Goal: Information Seeking & Learning: Learn about a topic

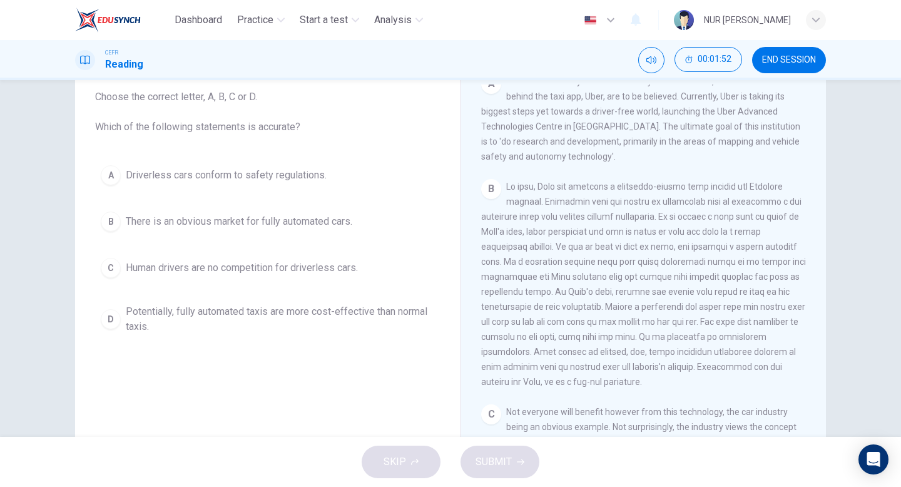
scroll to position [275, 0]
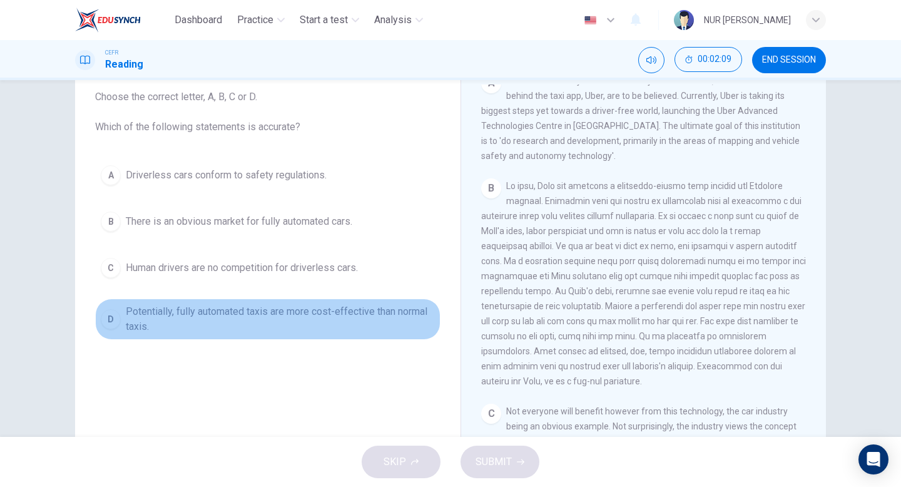
click at [350, 315] on span "Potentially, fully automated taxis are more cost-effective than normal taxis." at bounding box center [280, 319] width 309 height 30
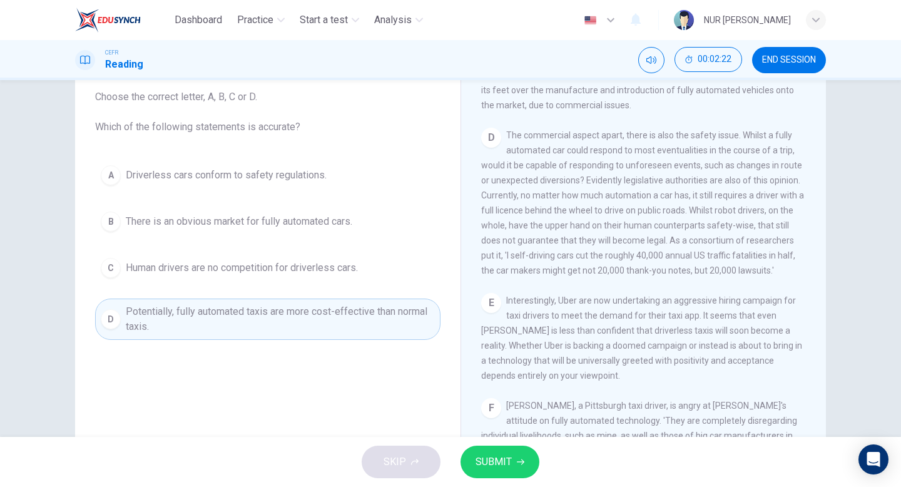
scroll to position [736, 0]
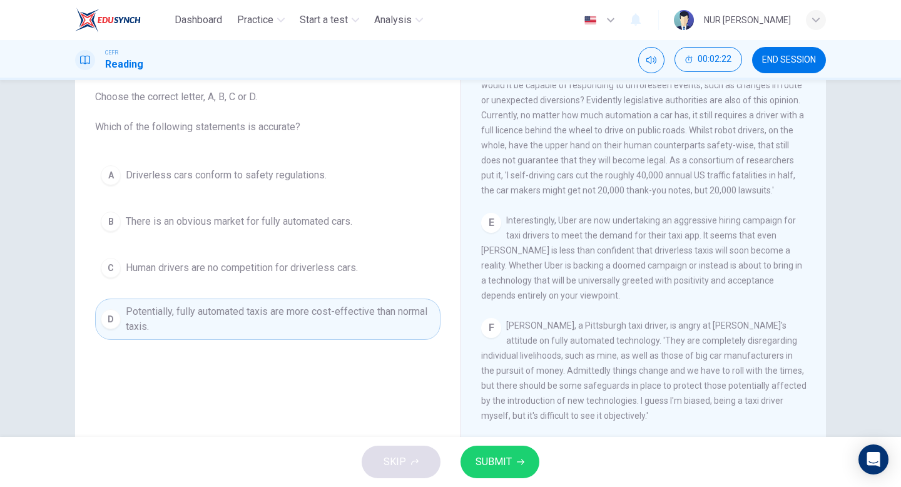
click at [462, 486] on div "SKIP SUBMIT" at bounding box center [450, 462] width 901 height 50
click at [474, 479] on div "SKIP SUBMIT" at bounding box center [450, 462] width 901 height 50
click at [481, 459] on span "SUBMIT" at bounding box center [494, 462] width 36 height 18
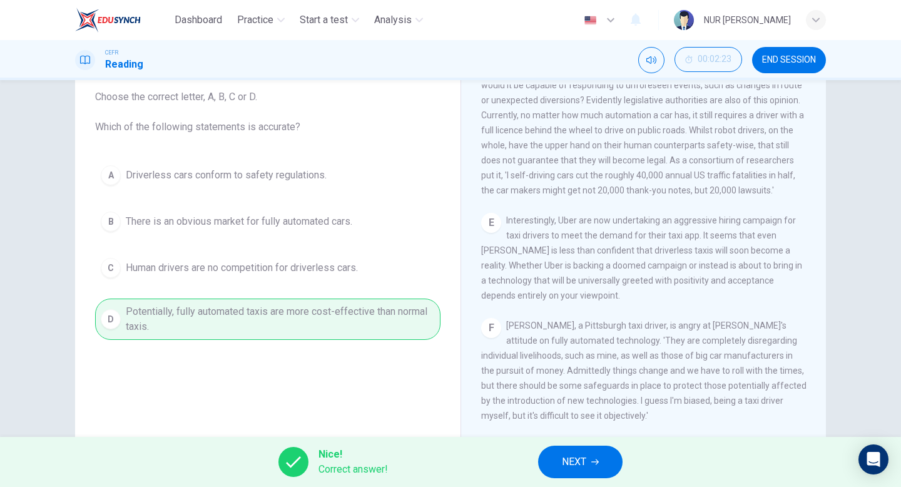
click at [553, 464] on button "NEXT" at bounding box center [580, 462] width 84 height 33
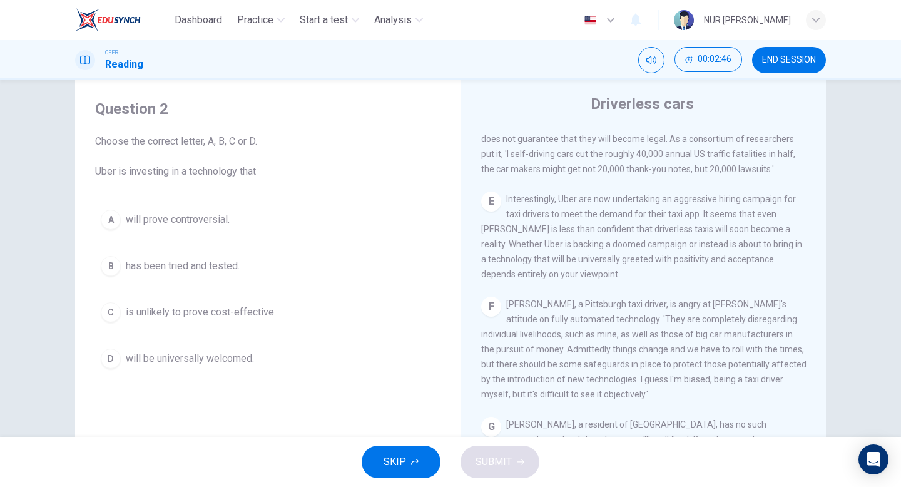
scroll to position [801, 0]
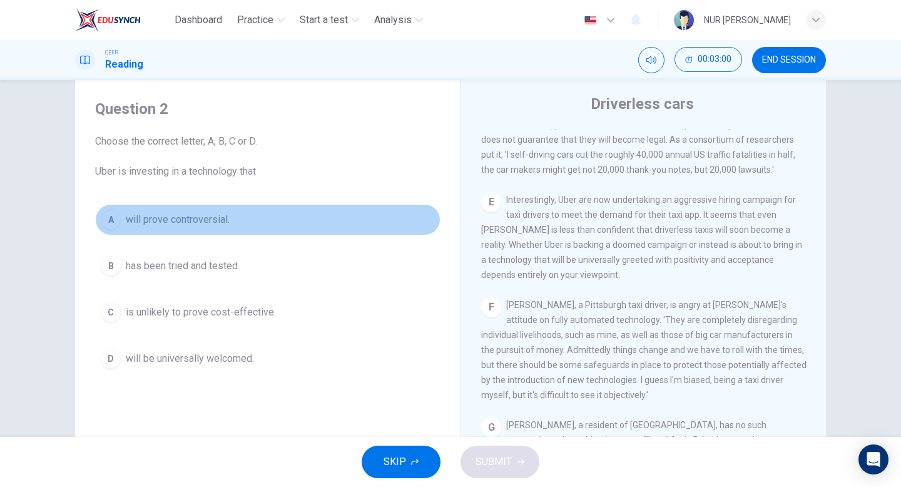
click at [258, 223] on button "A will prove controversial." at bounding box center [267, 219] width 345 height 31
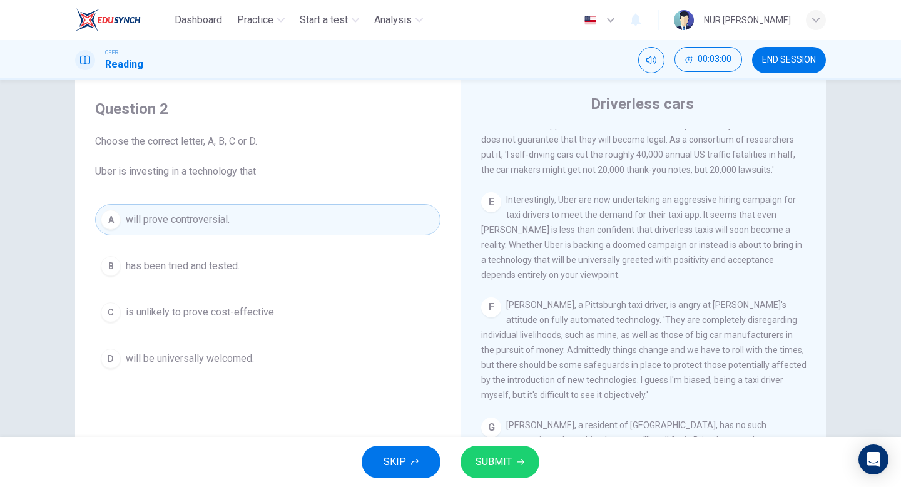
click at [474, 464] on button "SUBMIT" at bounding box center [500, 462] width 79 height 33
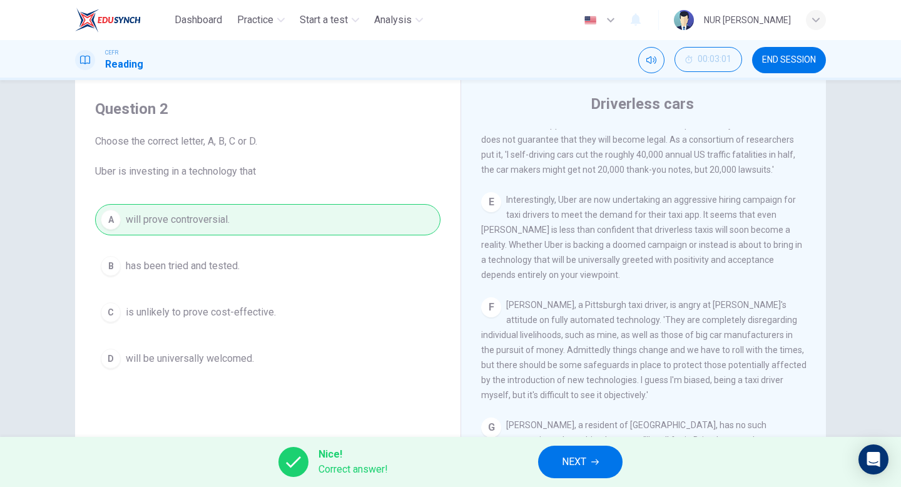
click at [544, 457] on button "NEXT" at bounding box center [580, 462] width 84 height 33
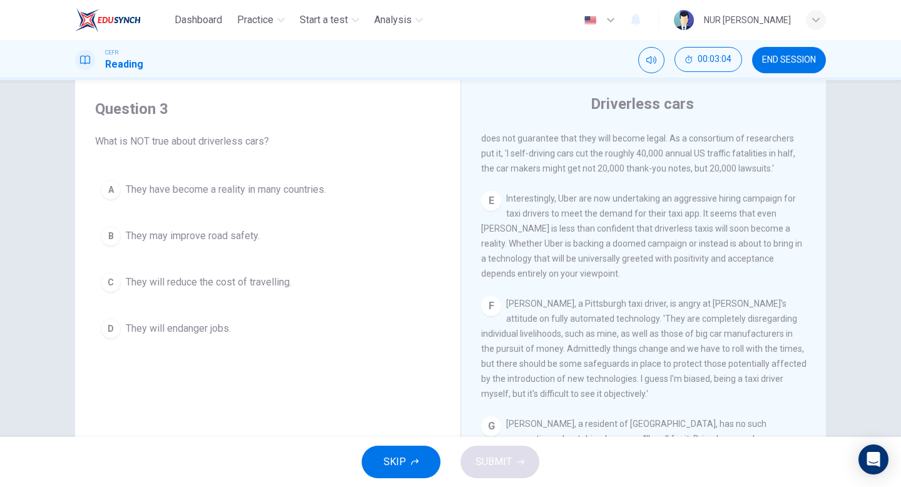
scroll to position [806, 0]
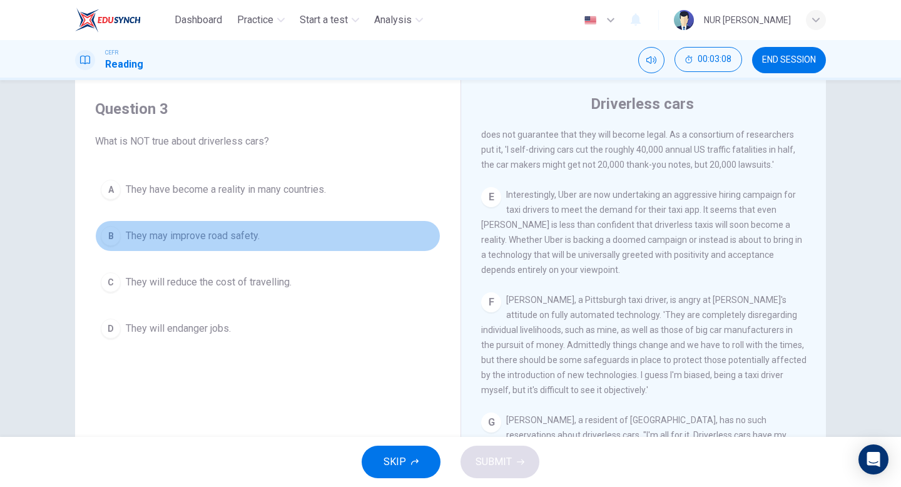
click at [342, 247] on button "B They may improve road safety." at bounding box center [267, 235] width 345 height 31
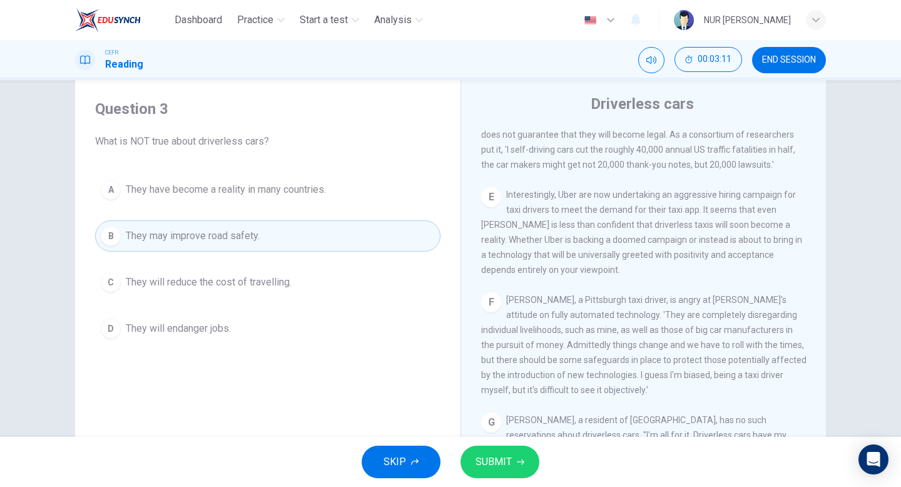
click at [476, 457] on span "SUBMIT" at bounding box center [494, 462] width 36 height 18
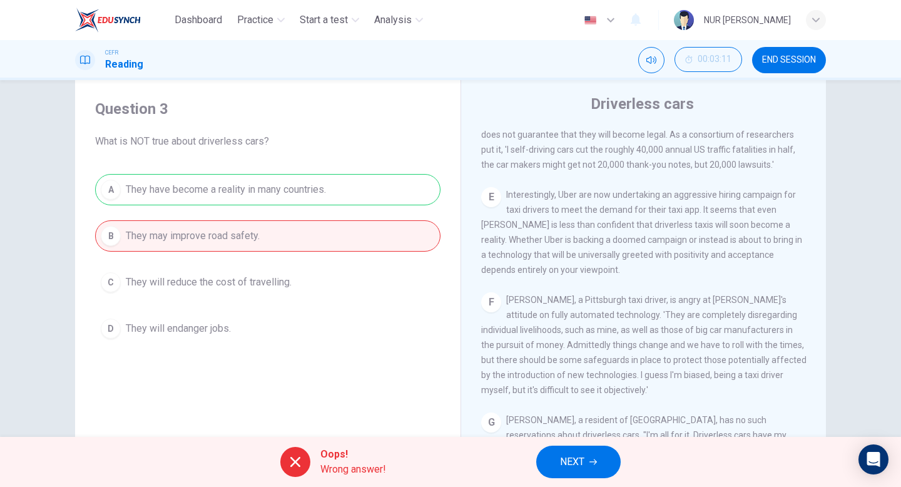
click at [565, 457] on span "NEXT" at bounding box center [572, 462] width 24 height 18
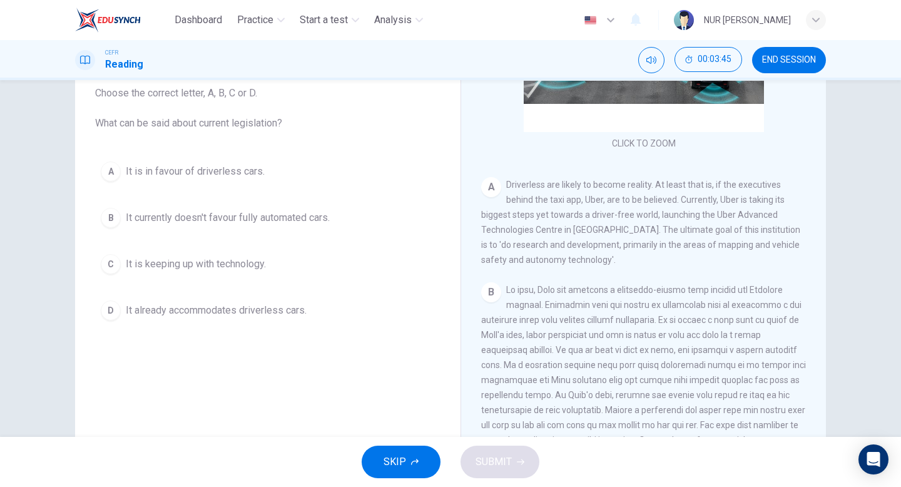
scroll to position [566, 0]
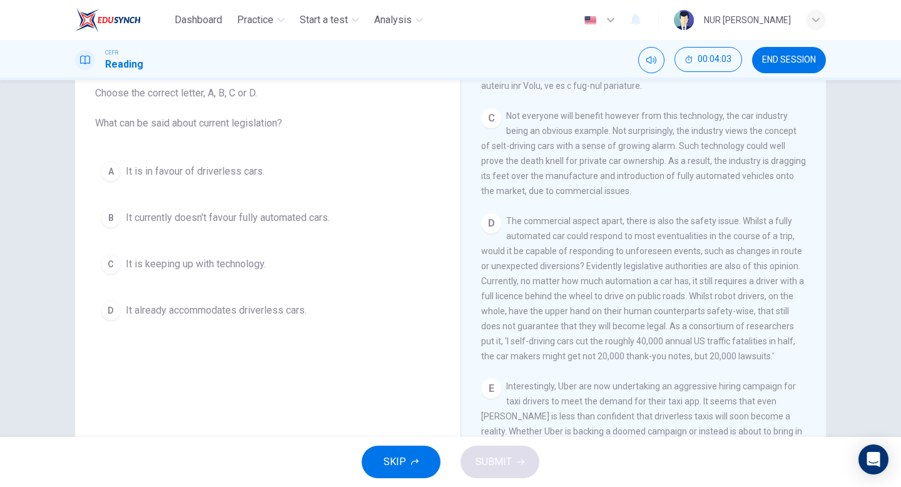
click at [355, 220] on button "B It currently doesn't favour fully automated cars." at bounding box center [267, 217] width 345 height 31
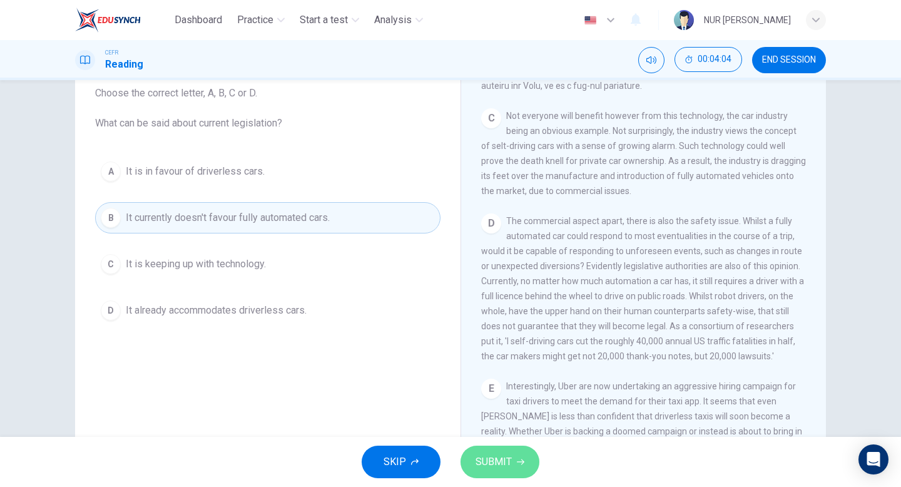
click at [486, 462] on span "SUBMIT" at bounding box center [494, 462] width 36 height 18
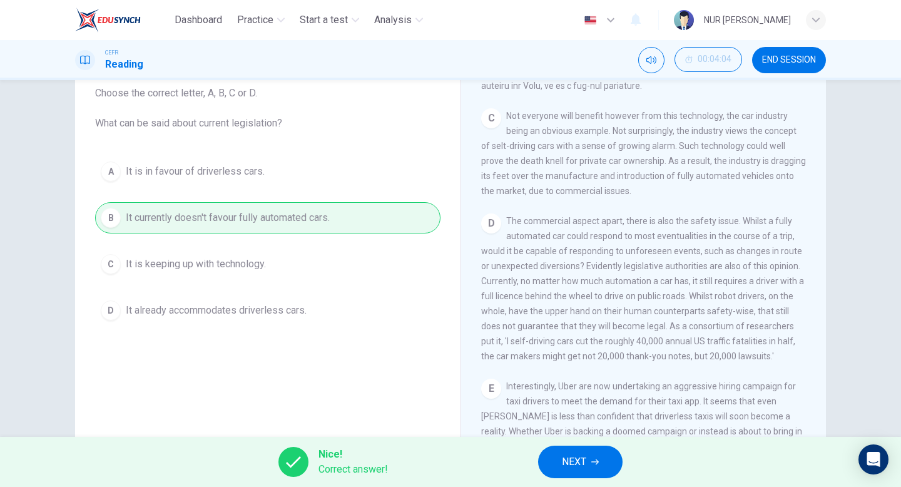
click at [587, 460] on button "NEXT" at bounding box center [580, 462] width 84 height 33
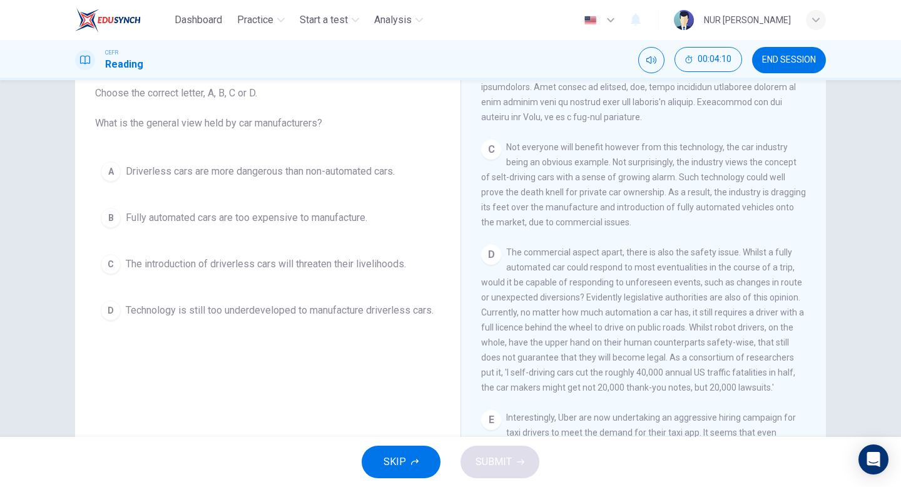
scroll to position [534, 0]
click at [331, 248] on button "C The introduction of driverless cars will threaten their livelihoods." at bounding box center [267, 263] width 345 height 31
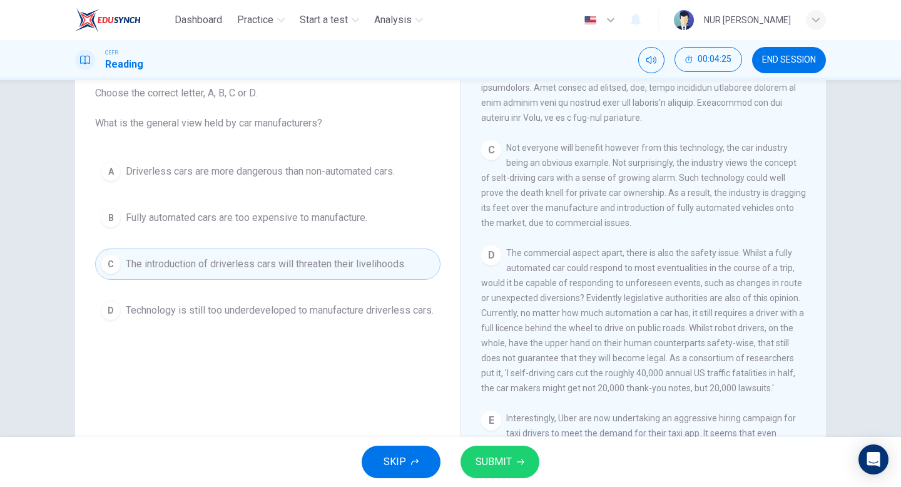
click at [484, 441] on div "SKIP SUBMIT" at bounding box center [450, 462] width 901 height 50
click at [485, 457] on span "SUBMIT" at bounding box center [494, 462] width 36 height 18
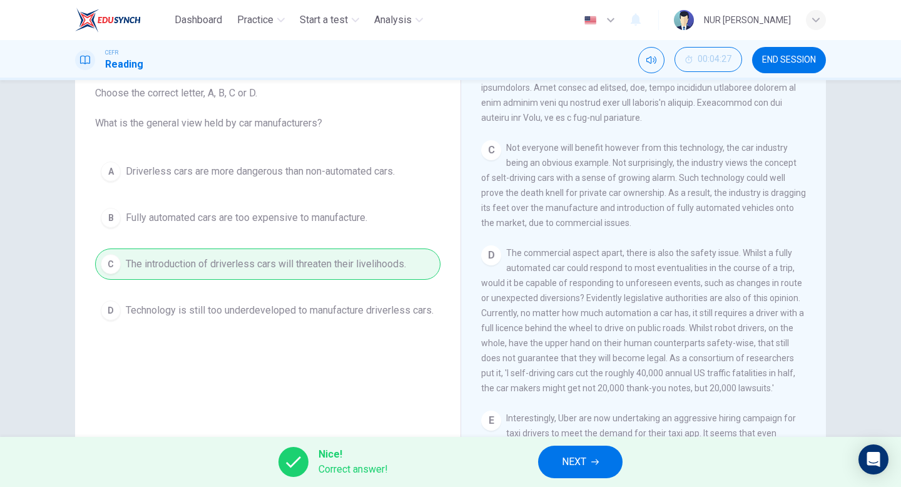
click at [575, 473] on button "NEXT" at bounding box center [580, 462] width 84 height 33
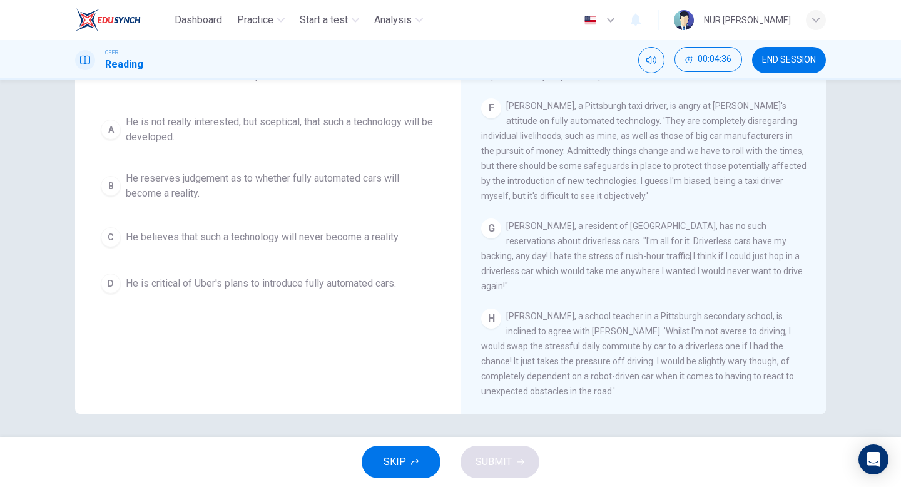
scroll to position [31, 0]
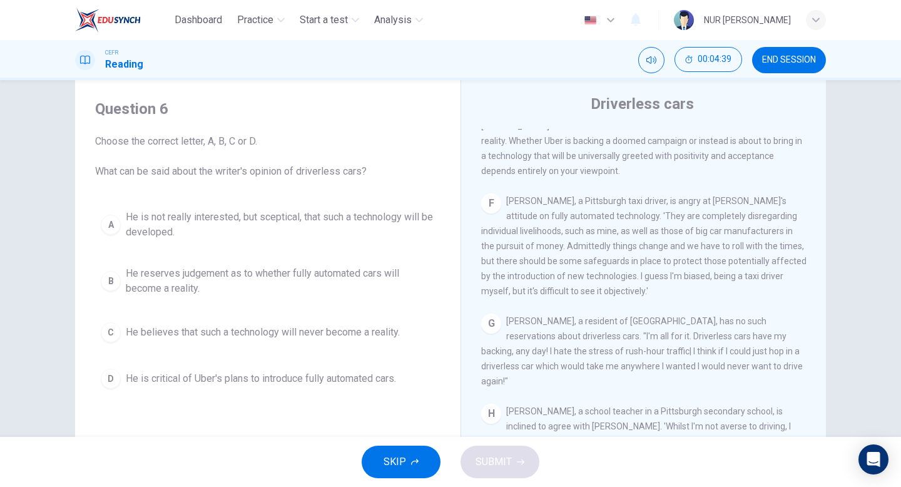
click at [377, 285] on span "He reserves judgement as to whether fully automated cars will become a reality." at bounding box center [280, 281] width 309 height 30
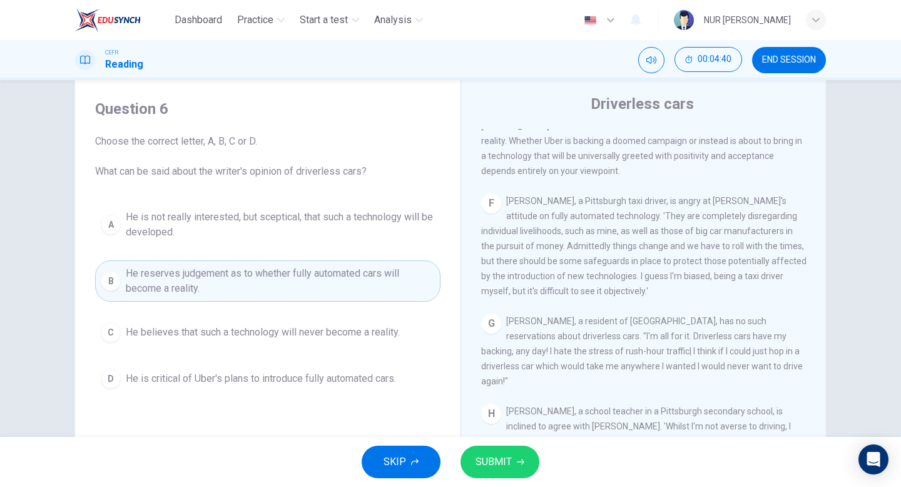
click at [508, 454] on span "SUBMIT" at bounding box center [494, 462] width 36 height 18
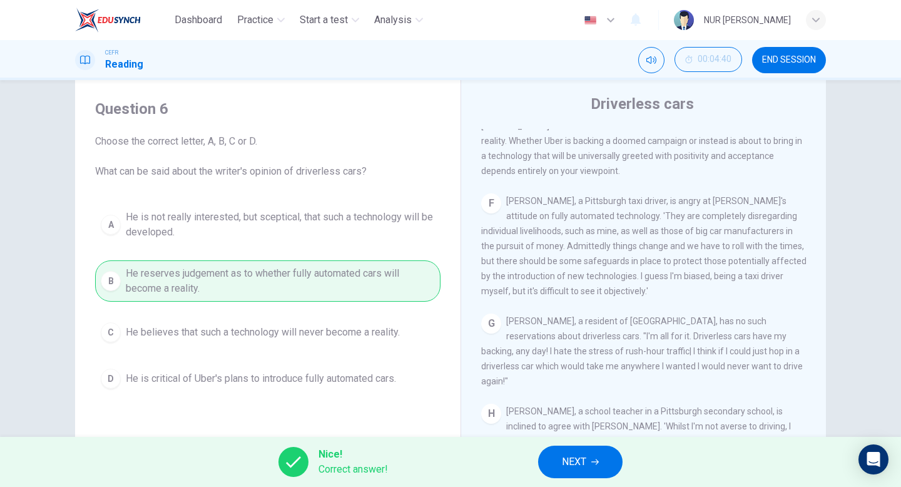
click at [585, 457] on span "NEXT" at bounding box center [574, 462] width 24 height 18
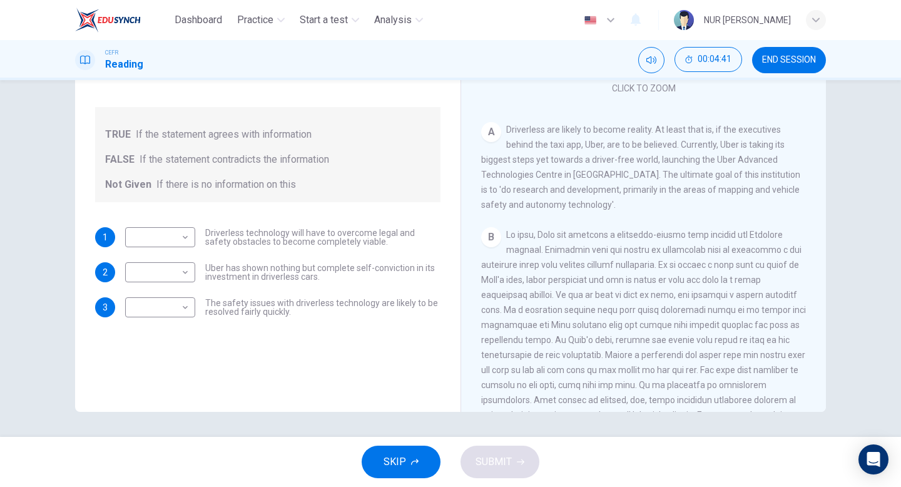
scroll to position [128, 0]
click at [190, 238] on body "Dashboard Practice Start a test Analysis English en ​ NUR QISTINA FAQIHAH BINTI…" at bounding box center [450, 243] width 901 height 487
click at [178, 259] on li "TRUE" at bounding box center [160, 258] width 70 height 20
type input "TRUE"
click at [175, 267] on body "Dashboard Practice Start a test Analysis English en ​ NUR QISTINA FAQIHAH BINTI…" at bounding box center [450, 243] width 901 height 487
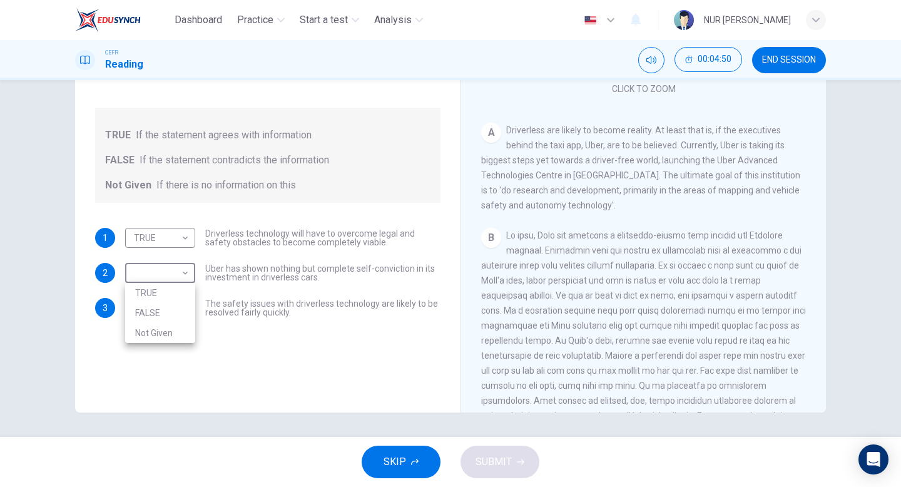
click at [178, 328] on li "Not Given" at bounding box center [160, 333] width 70 height 20
type input "Not Given"
click at [181, 307] on body "Dashboard Practice Start a test Analysis English en ​ NUR QISTINA FAQIHAH BINTI…" at bounding box center [450, 243] width 901 height 487
click at [181, 347] on li "FALSE" at bounding box center [160, 348] width 70 height 20
type input "FALSE"
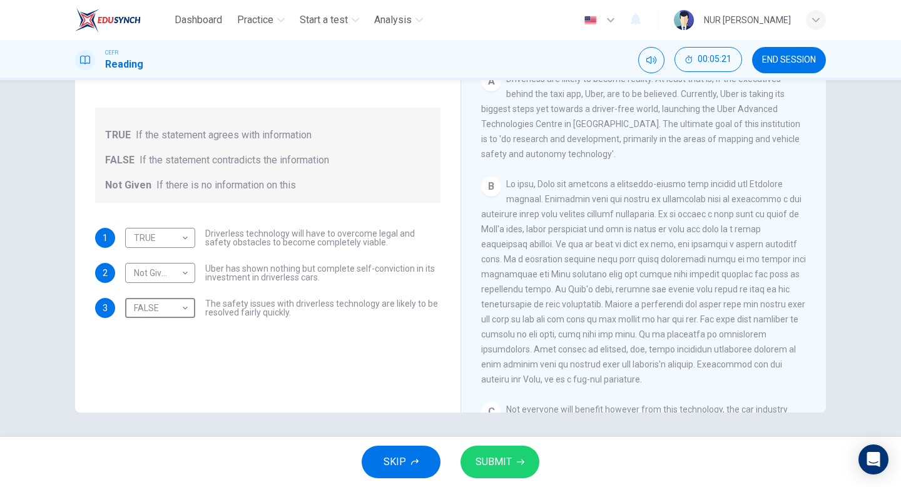
scroll to position [243, 0]
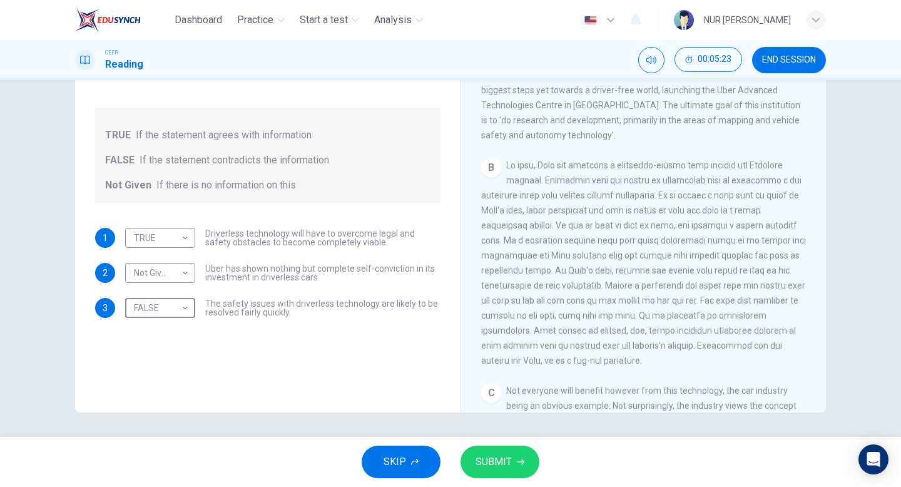
click at [472, 459] on button "SUBMIT" at bounding box center [500, 462] width 79 height 33
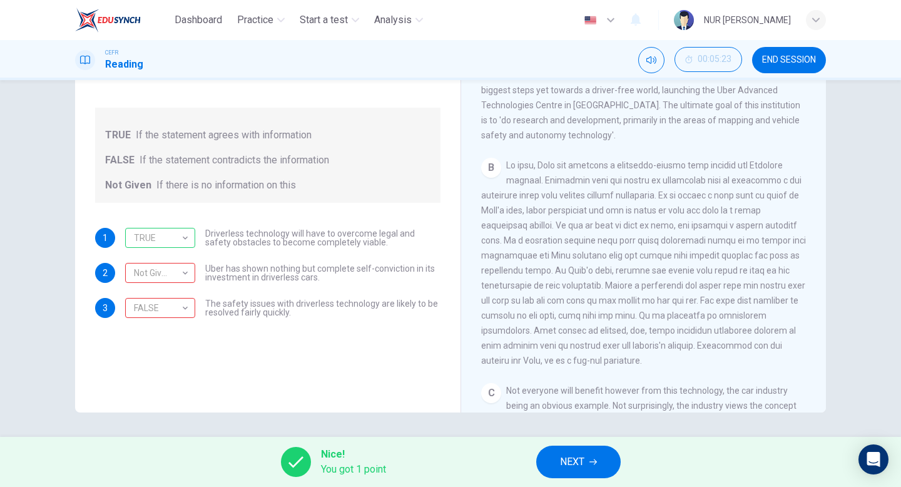
click at [574, 472] on button "NEXT" at bounding box center [578, 462] width 84 height 33
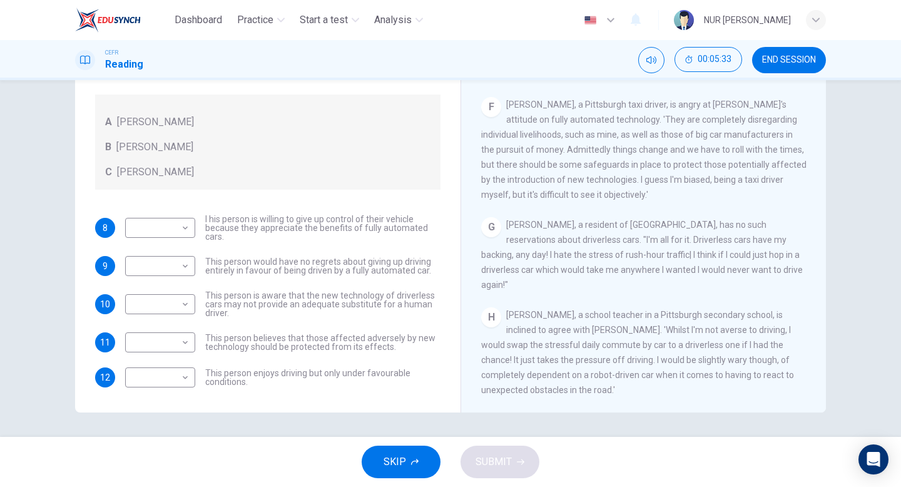
scroll to position [912, 0]
click at [183, 230] on body "Dashboard Practice Start a test Analysis English en ​ NUR QISTINA FAQIHAH BINTI…" at bounding box center [450, 243] width 901 height 487
click at [180, 260] on li "B" at bounding box center [160, 268] width 70 height 20
type input "B"
click at [180, 260] on body "Dashboard Practice Start a test Analysis English en ​ NUR QISTINA FAQIHAH BINTI…" at bounding box center [450, 243] width 901 height 487
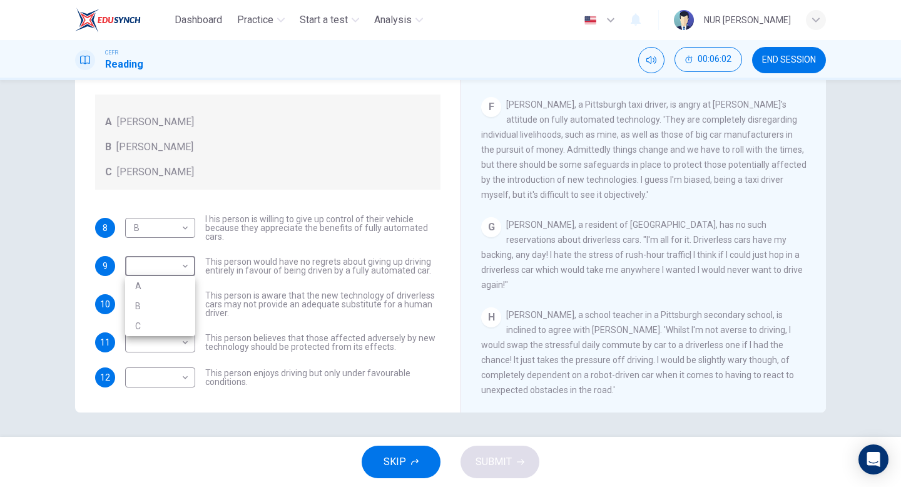
click at [171, 301] on li "B" at bounding box center [160, 306] width 70 height 20
type input "B"
click at [176, 374] on body "Dashboard Practice Start a test Analysis English en ​ NUR QISTINA FAQIHAH BINTI…" at bounding box center [450, 243] width 901 height 487
click at [169, 442] on li "C" at bounding box center [160, 437] width 70 height 20
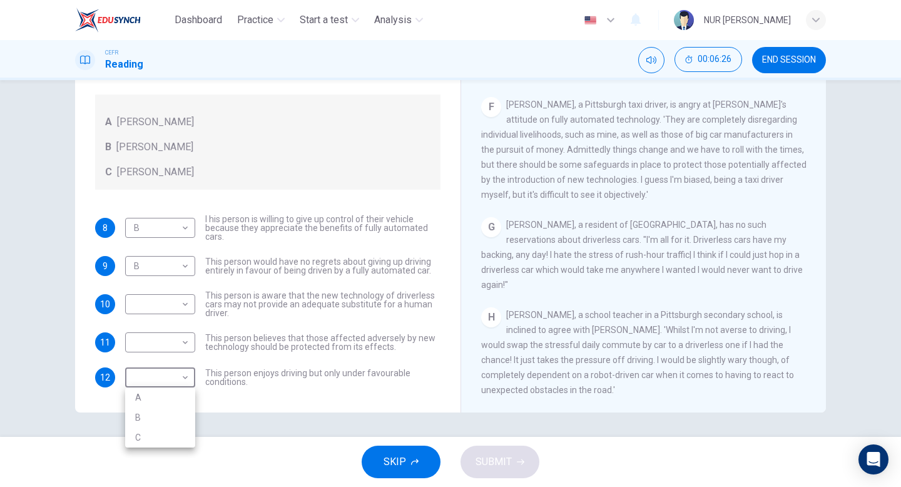
type input "C"
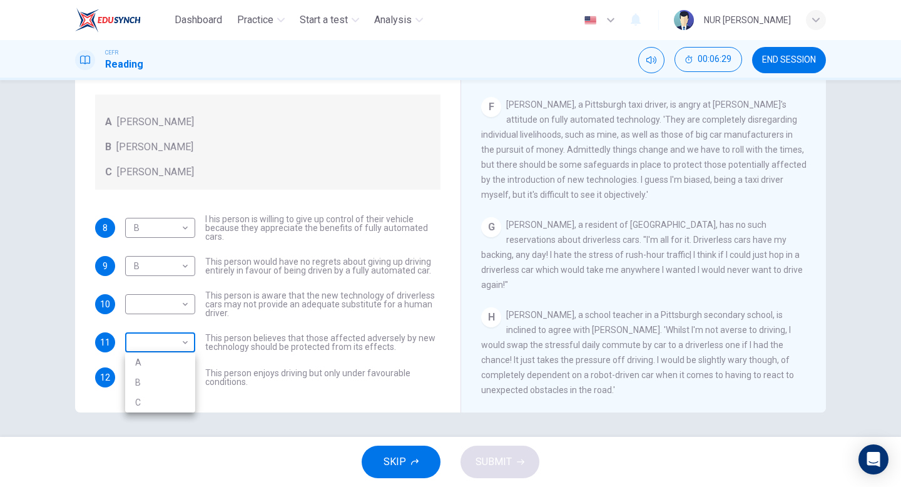
click at [172, 345] on body "Dashboard Practice Start a test Analysis English en ​ NUR QISTINA FAQIHAH BINTI…" at bounding box center [450, 243] width 901 height 487
click at [171, 370] on li "A" at bounding box center [160, 362] width 70 height 20
type input "A"
click at [184, 307] on body "Dashboard Practice Start a test Analysis English en ​ NUR QISTINA FAQIHAH BINTI…" at bounding box center [450, 243] width 901 height 487
click at [178, 365] on li "C" at bounding box center [160, 364] width 70 height 20
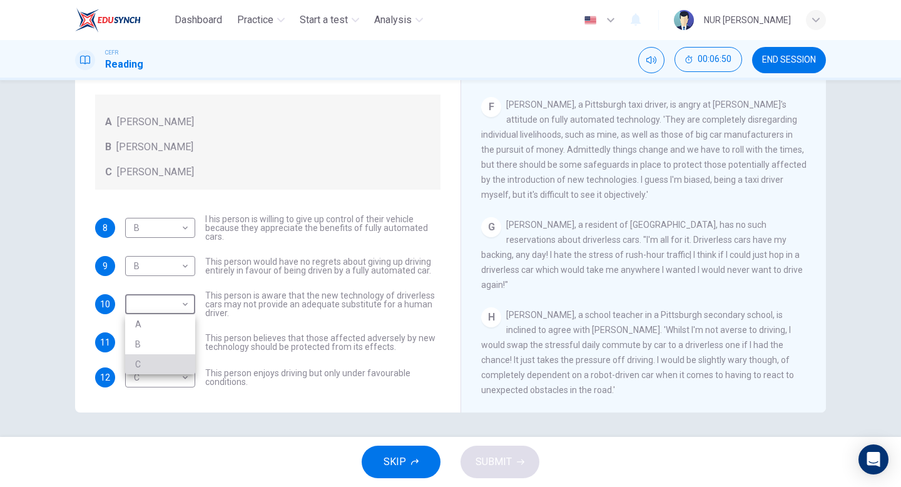
type input "C"
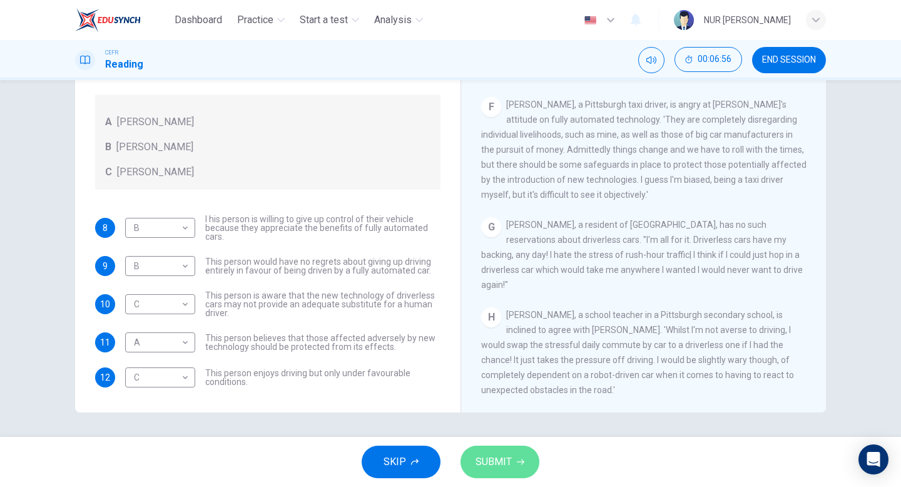
click at [495, 466] on span "SUBMIT" at bounding box center [494, 462] width 36 height 18
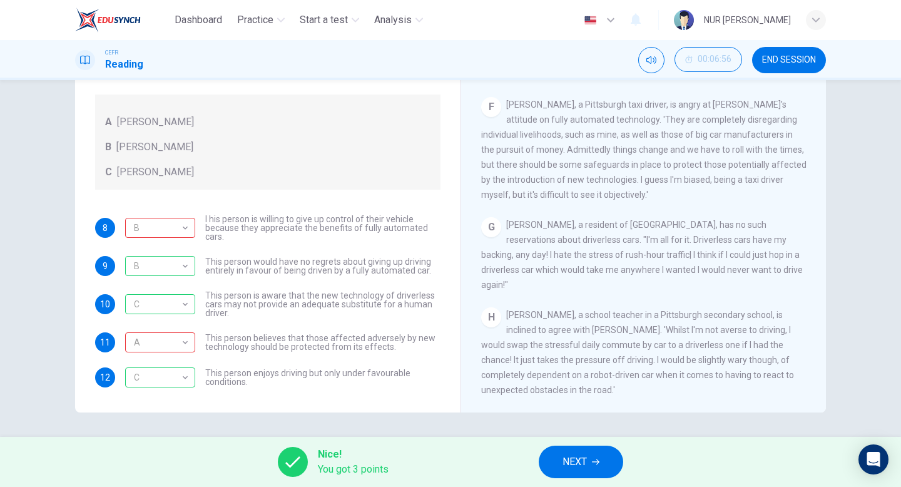
click at [579, 452] on button "NEXT" at bounding box center [581, 462] width 84 height 33
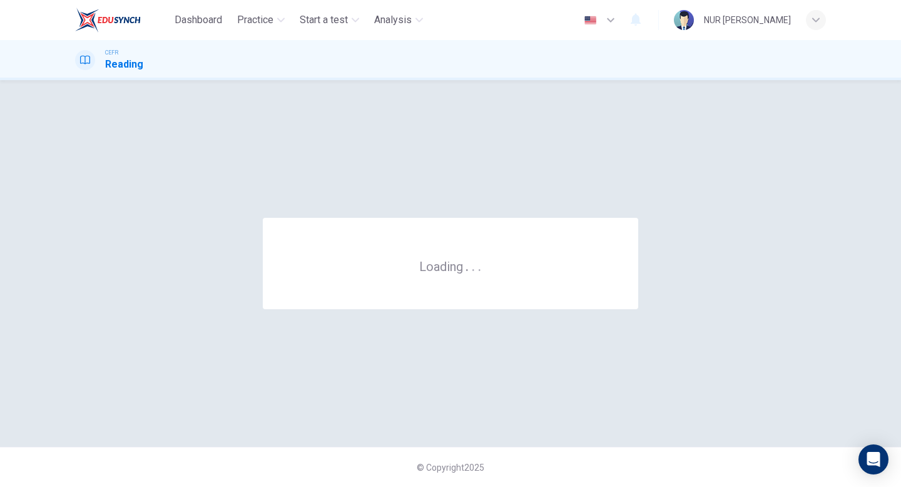
scroll to position [0, 0]
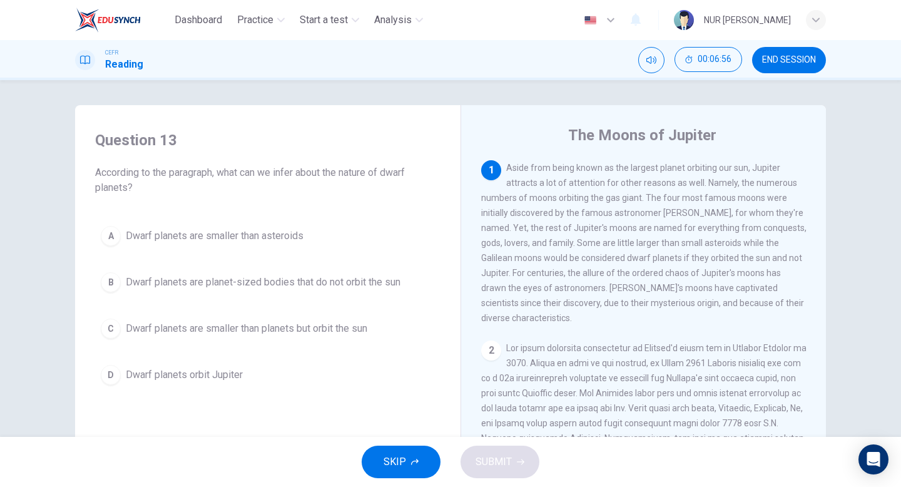
click at [790, 59] on span "END SESSION" at bounding box center [789, 60] width 54 height 10
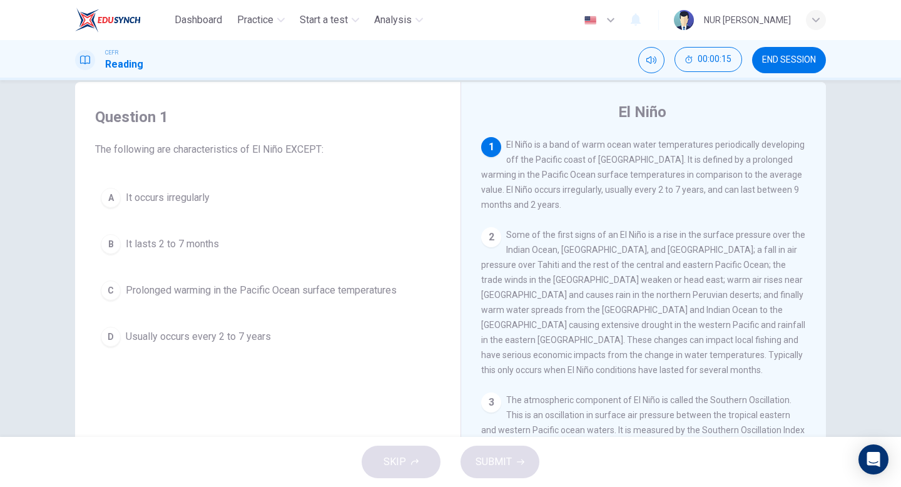
scroll to position [23, 0]
click at [363, 246] on button "B It lasts 2 to 7 months" at bounding box center [267, 244] width 345 height 31
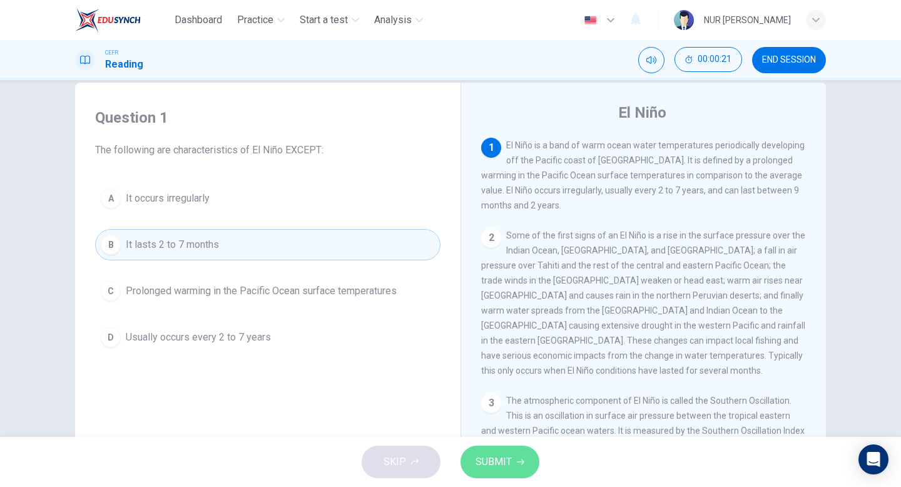
click at [511, 461] on button "SUBMIT" at bounding box center [500, 462] width 79 height 33
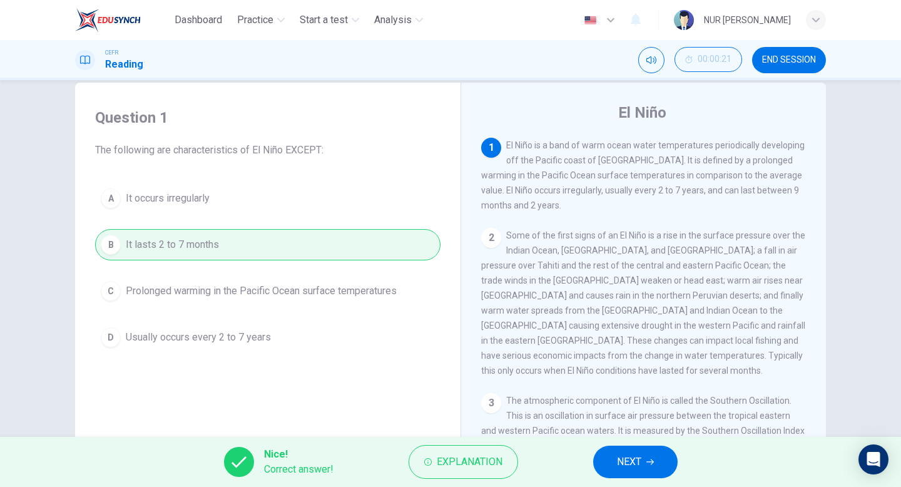
click at [645, 446] on button "NEXT" at bounding box center [635, 462] width 84 height 33
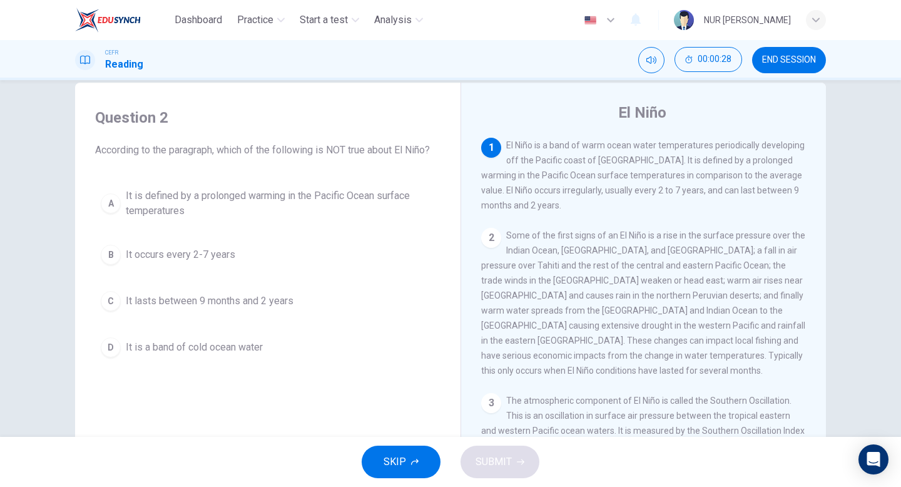
click at [195, 341] on span "It is a band of cold ocean water" at bounding box center [194, 347] width 137 height 15
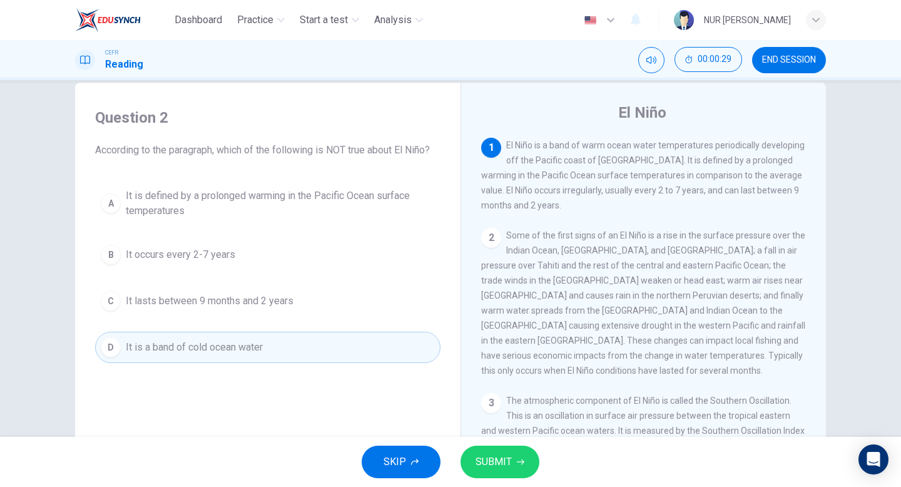
click at [484, 443] on div "SKIP SUBMIT" at bounding box center [450, 462] width 901 height 50
click at [489, 459] on span "SUBMIT" at bounding box center [494, 462] width 36 height 18
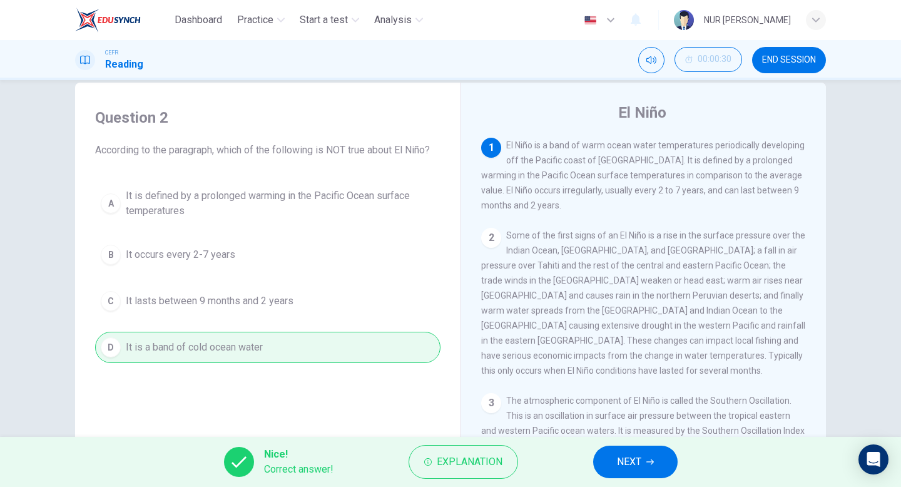
click at [615, 460] on button "NEXT" at bounding box center [635, 462] width 84 height 33
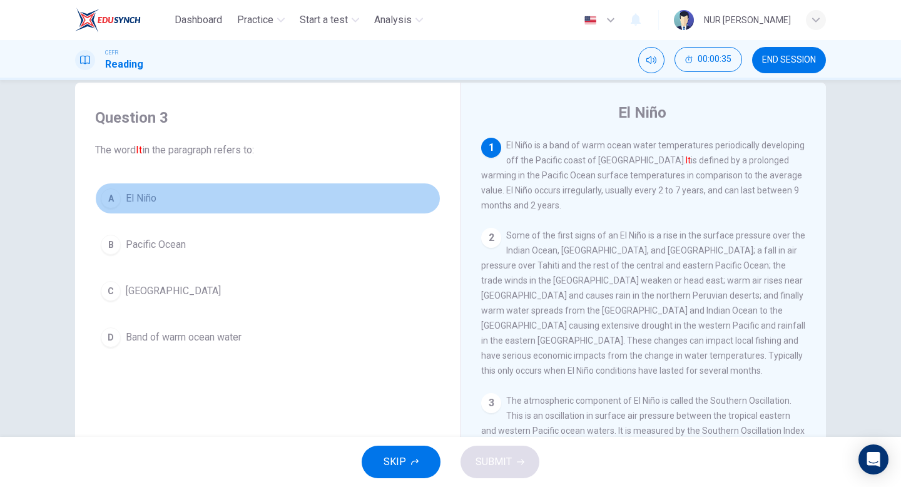
click at [217, 185] on button "A El Niño" at bounding box center [267, 198] width 345 height 31
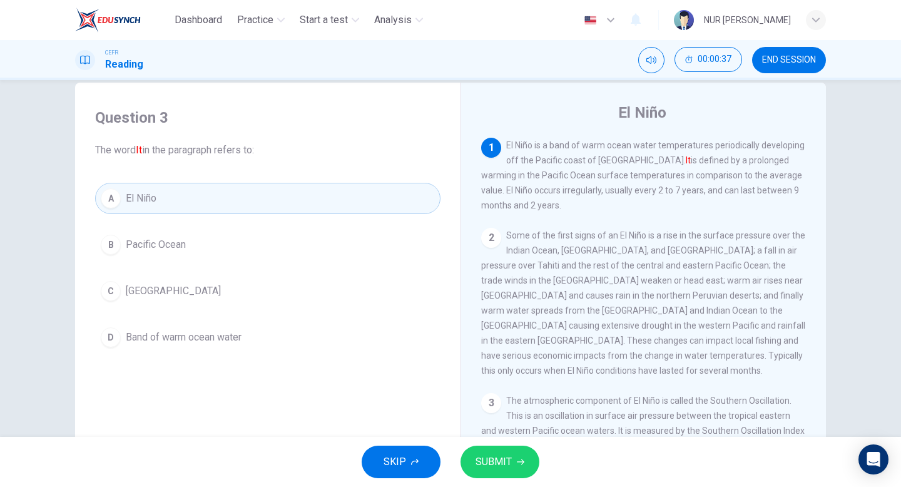
click at [514, 469] on button "SUBMIT" at bounding box center [500, 462] width 79 height 33
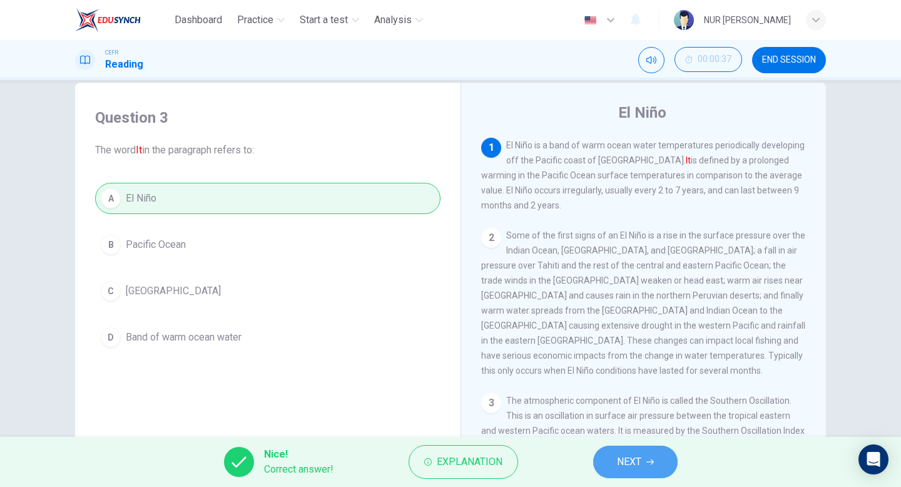
click at [633, 468] on span "NEXT" at bounding box center [629, 462] width 24 height 18
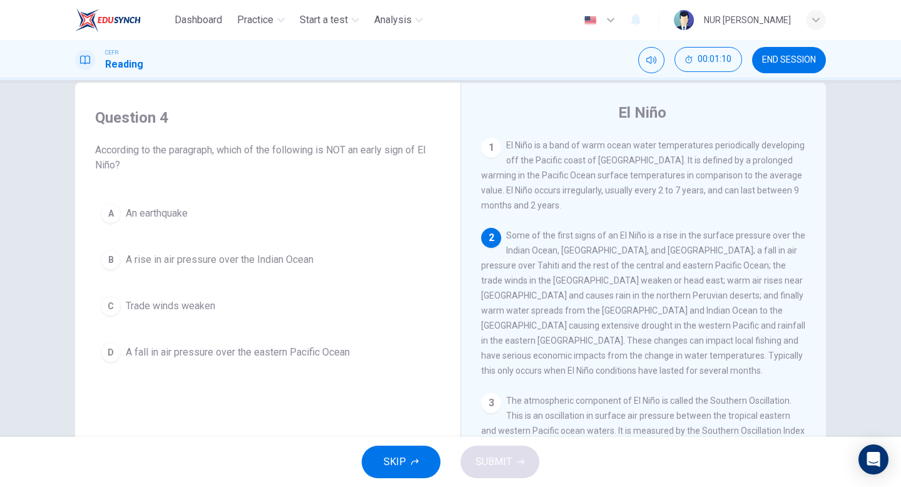
scroll to position [15, 0]
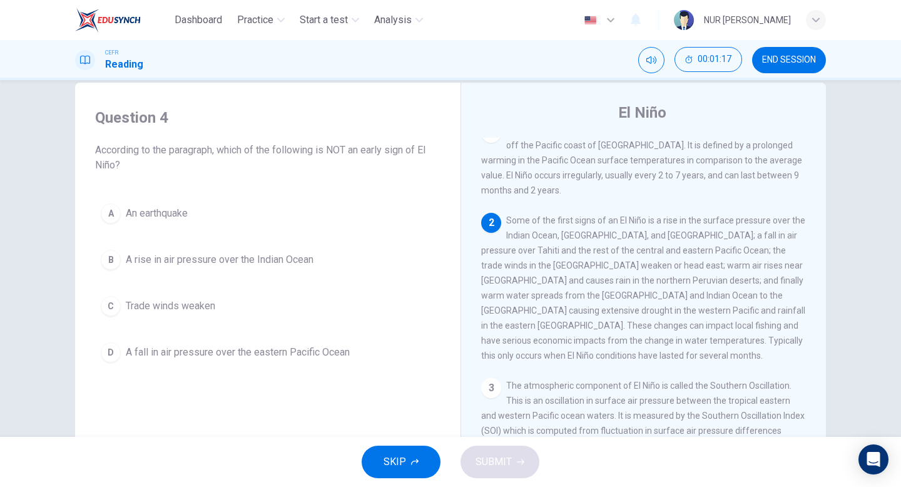
click at [250, 202] on button "A An earthquake" at bounding box center [267, 213] width 345 height 31
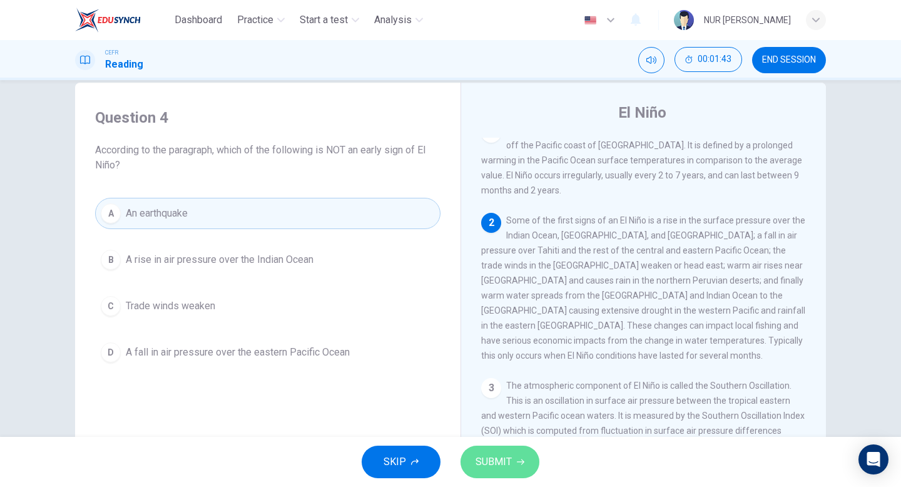
click at [519, 468] on button "SUBMIT" at bounding box center [500, 462] width 79 height 33
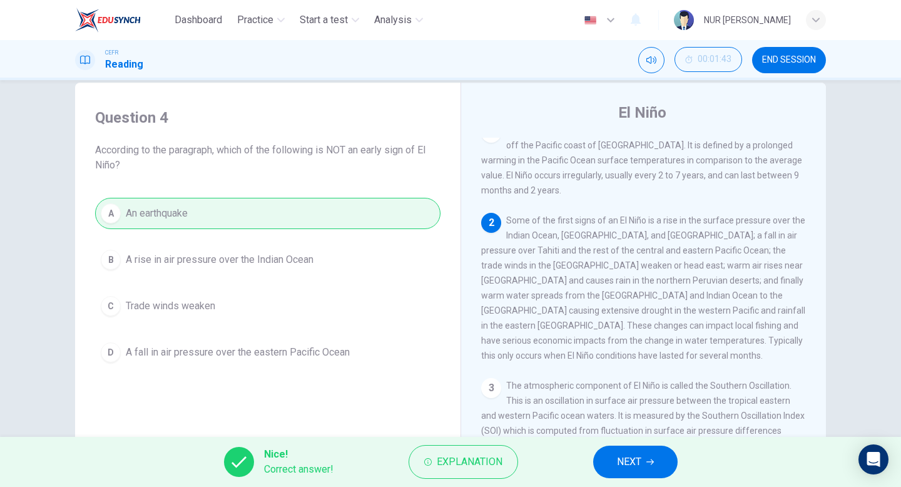
click at [618, 463] on span "NEXT" at bounding box center [629, 462] width 24 height 18
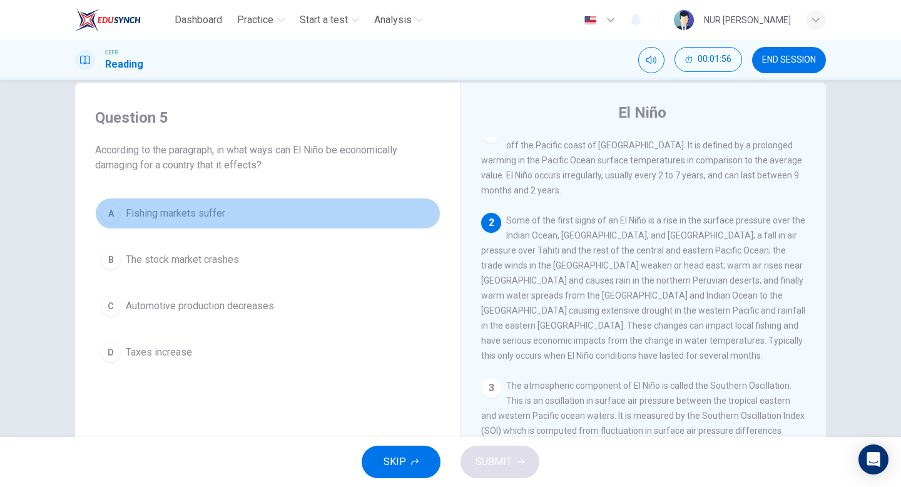
click at [322, 224] on button "A Fishing markets suffer" at bounding box center [267, 213] width 345 height 31
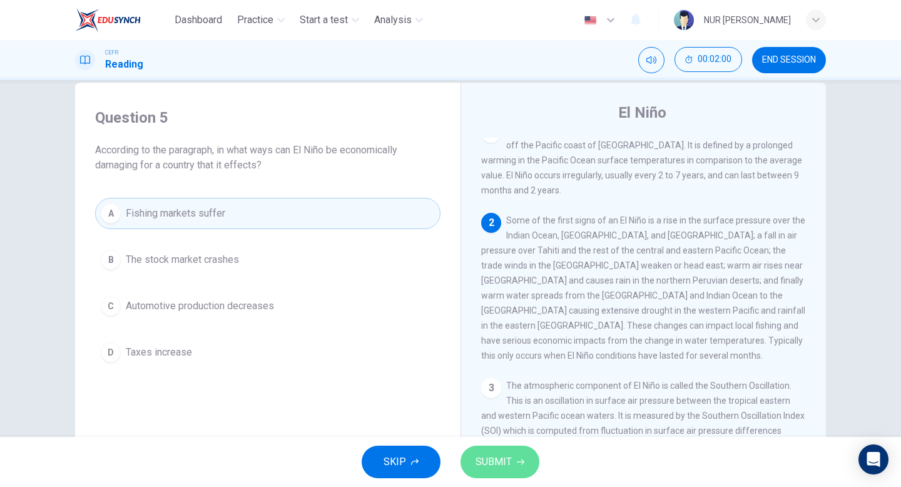
click at [533, 466] on button "SUBMIT" at bounding box center [500, 462] width 79 height 33
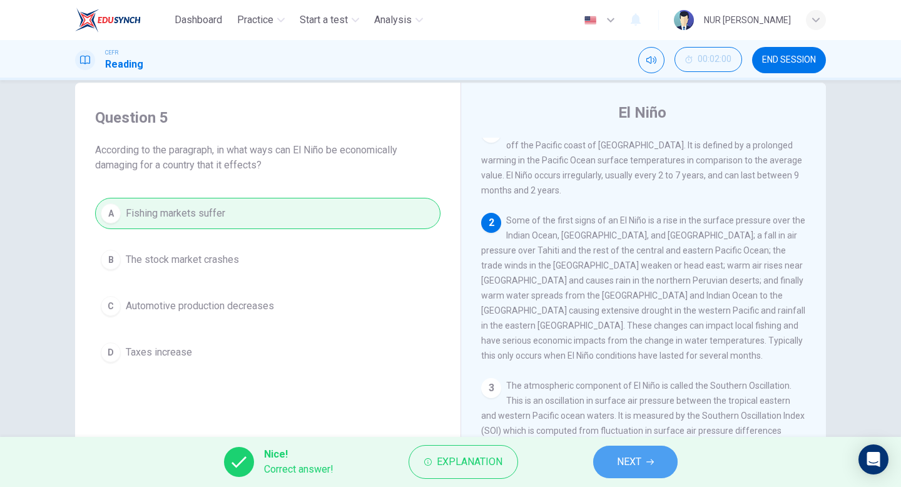
click at [625, 461] on span "NEXT" at bounding box center [629, 462] width 24 height 18
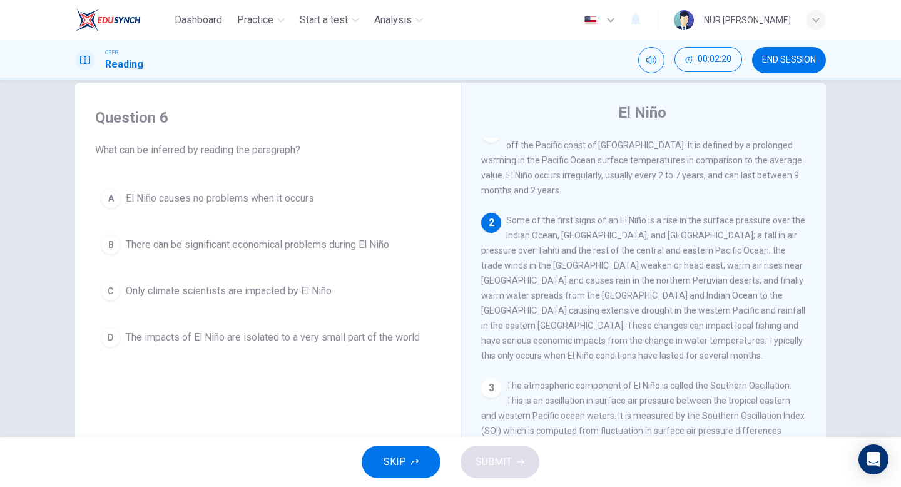
click at [405, 237] on button "B There can be significant economical problems during El Niño" at bounding box center [267, 244] width 345 height 31
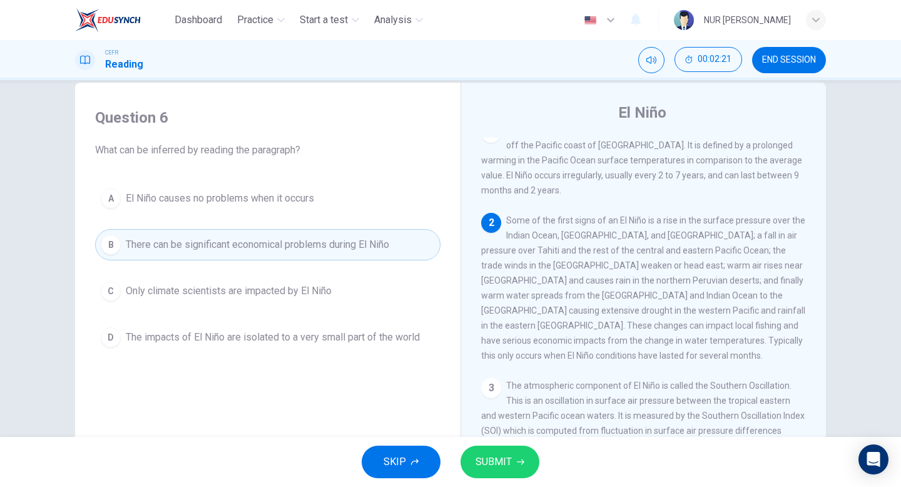
click at [531, 463] on button "SUBMIT" at bounding box center [500, 462] width 79 height 33
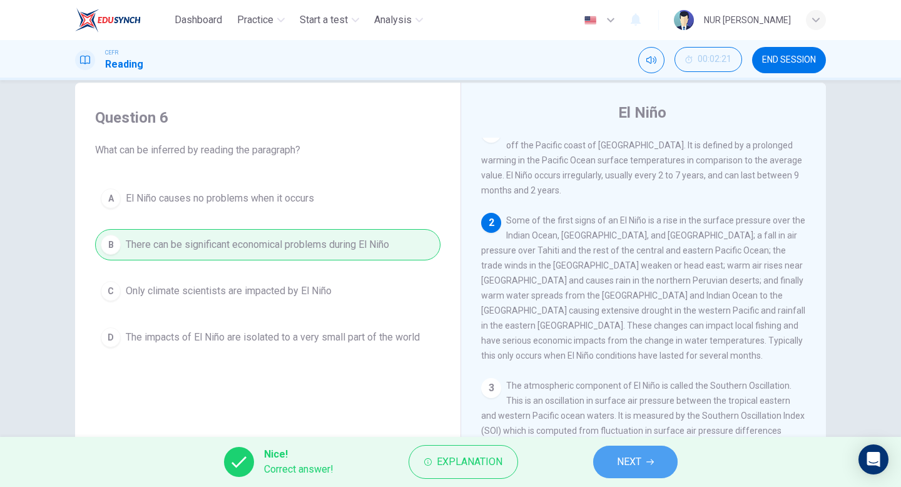
click at [635, 466] on span "NEXT" at bounding box center [629, 462] width 24 height 18
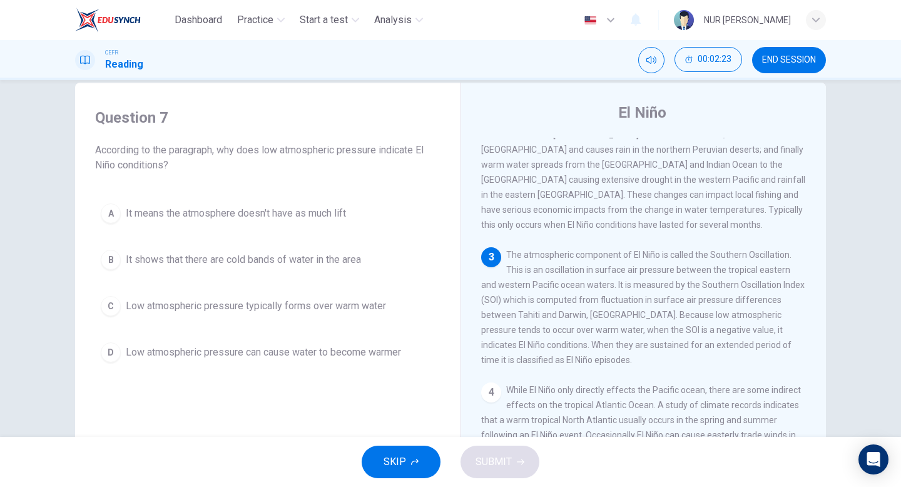
scroll to position [52, 0]
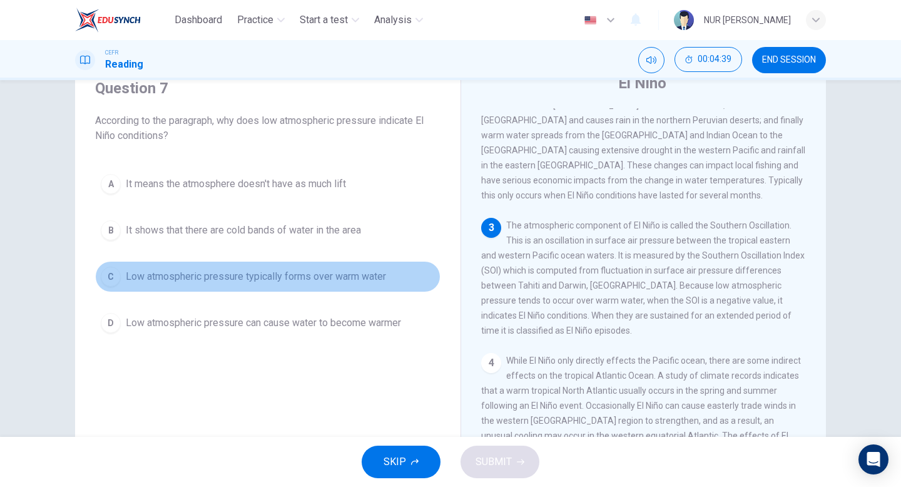
click at [161, 273] on span "Low atmospheric pressure typically forms over warm water" at bounding box center [256, 276] width 260 height 15
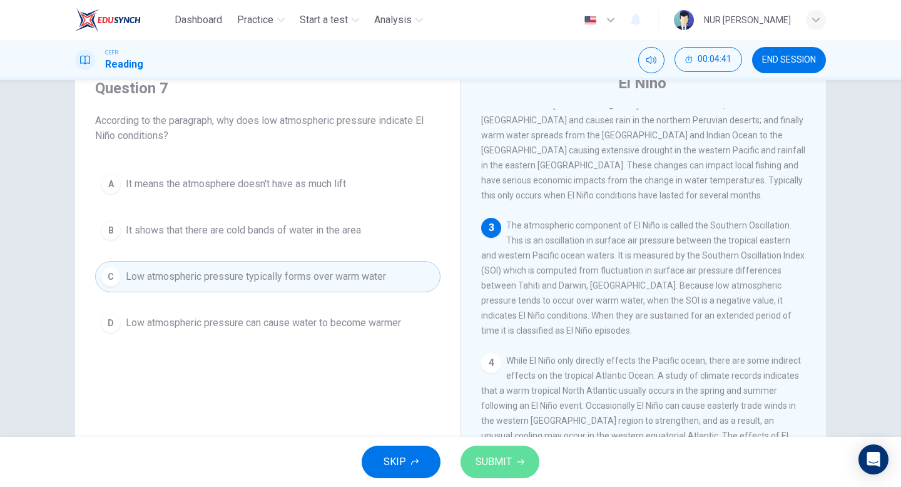
click at [496, 459] on span "SUBMIT" at bounding box center [494, 462] width 36 height 18
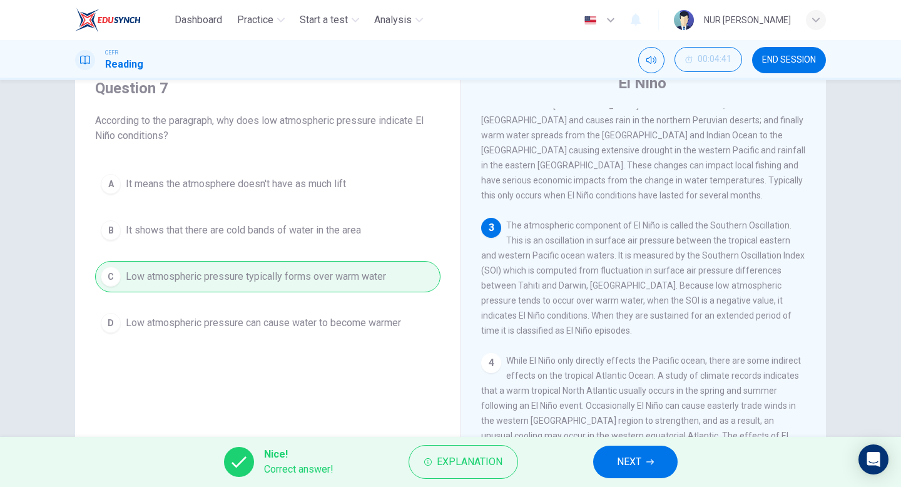
click at [643, 452] on button "NEXT" at bounding box center [635, 462] width 84 height 33
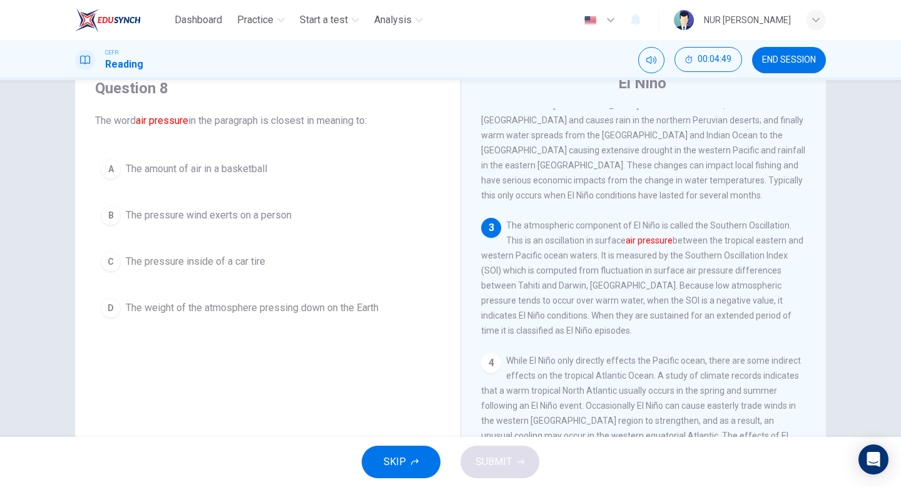
click at [442, 312] on div "Question 8 The word air pressure in the paragraph is closest in meaning to: A T…" at bounding box center [267, 201] width 365 height 270
click at [401, 287] on div "A The amount of air in a basketball B The pressure wind exerts on a person C Th…" at bounding box center [267, 238] width 345 height 170
click at [394, 307] on button "D The weight of the atmosphere pressing down on the Earth" at bounding box center [267, 307] width 345 height 31
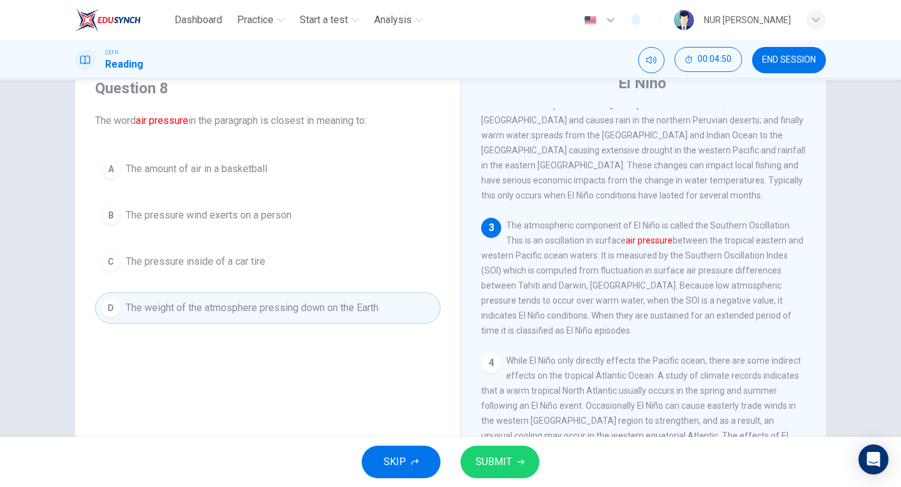
click at [583, 460] on div "SKIP SUBMIT" at bounding box center [450, 462] width 901 height 50
click at [501, 461] on span "SUBMIT" at bounding box center [494, 462] width 36 height 18
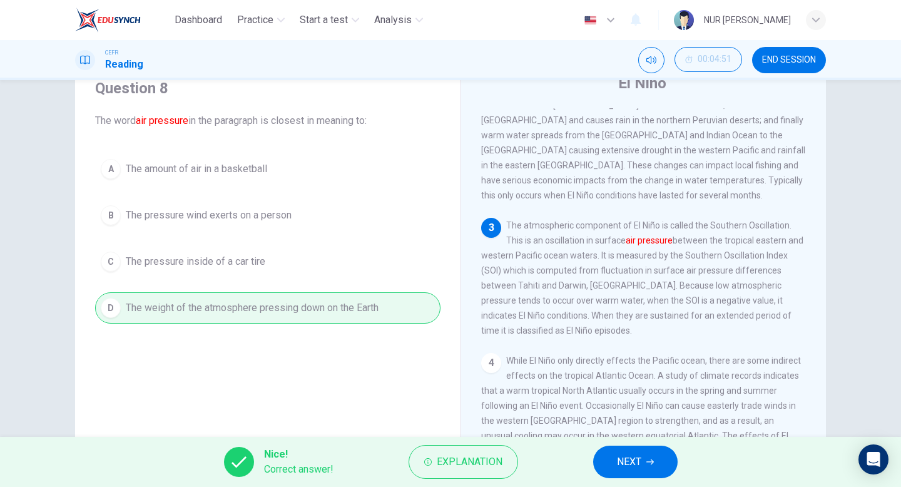
click at [622, 462] on span "NEXT" at bounding box center [629, 462] width 24 height 18
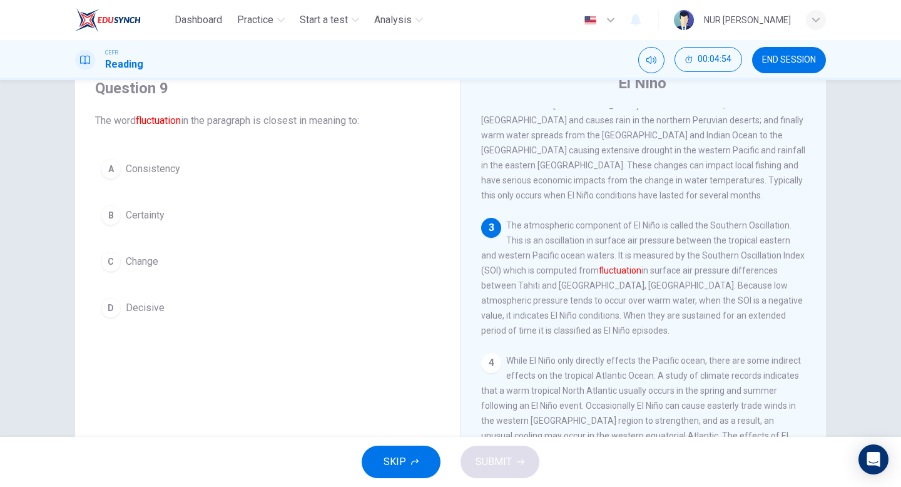
click at [362, 262] on button "C Change" at bounding box center [267, 261] width 345 height 31
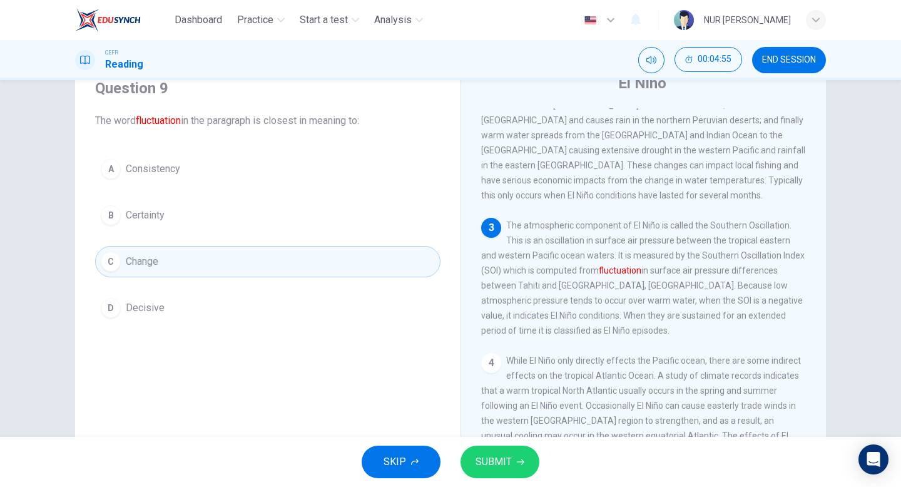
click at [518, 464] on icon "button" at bounding box center [521, 462] width 8 height 8
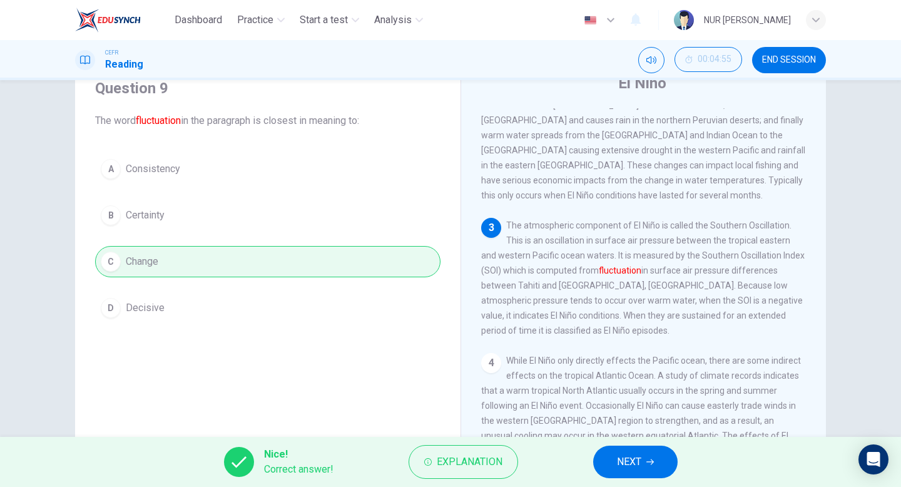
click at [662, 447] on button "NEXT" at bounding box center [635, 462] width 84 height 33
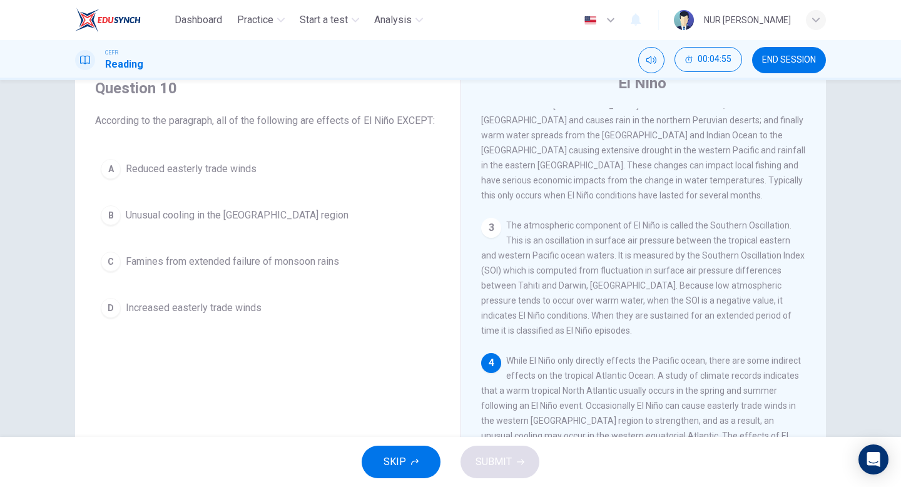
click at [659, 457] on div "SKIP SUBMIT" at bounding box center [450, 462] width 901 height 50
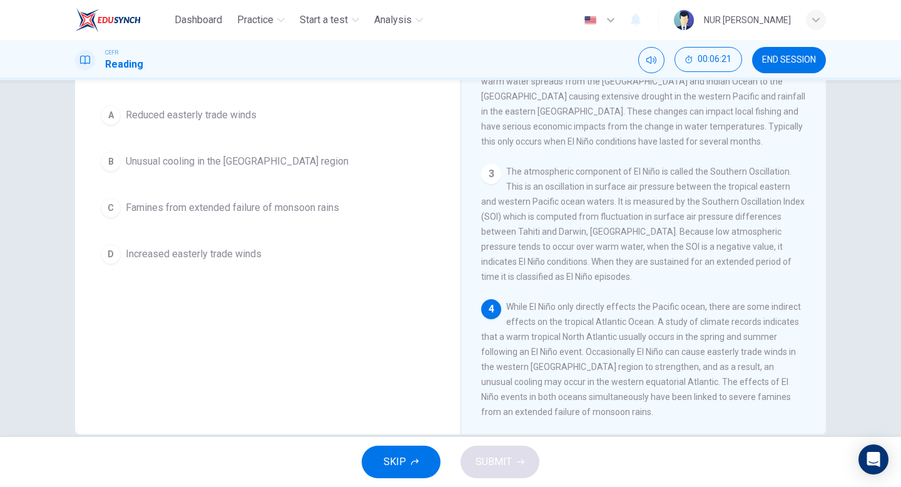
scroll to position [127, 0]
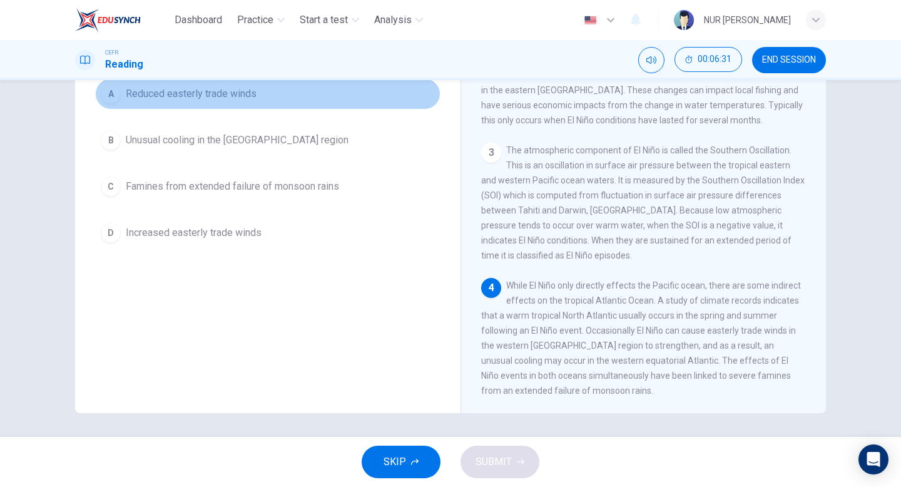
click at [294, 90] on button "A Reduced easterly trade winds" at bounding box center [267, 93] width 345 height 31
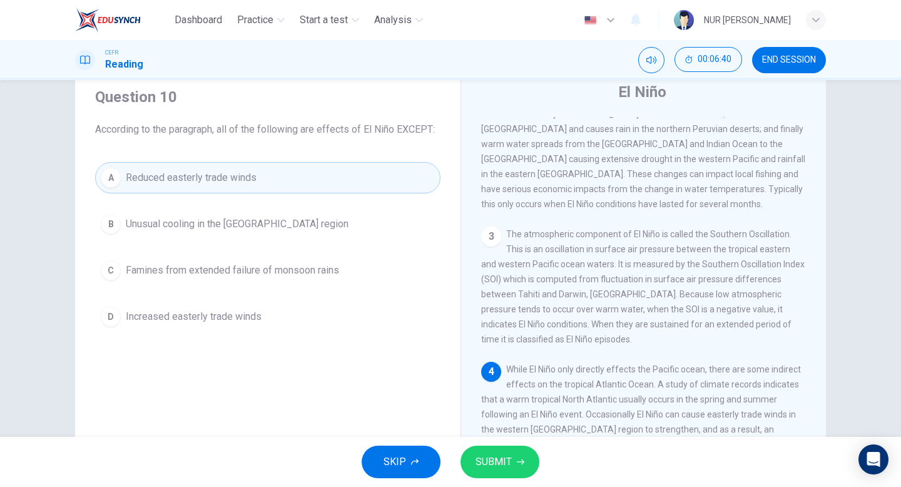
scroll to position [0, 0]
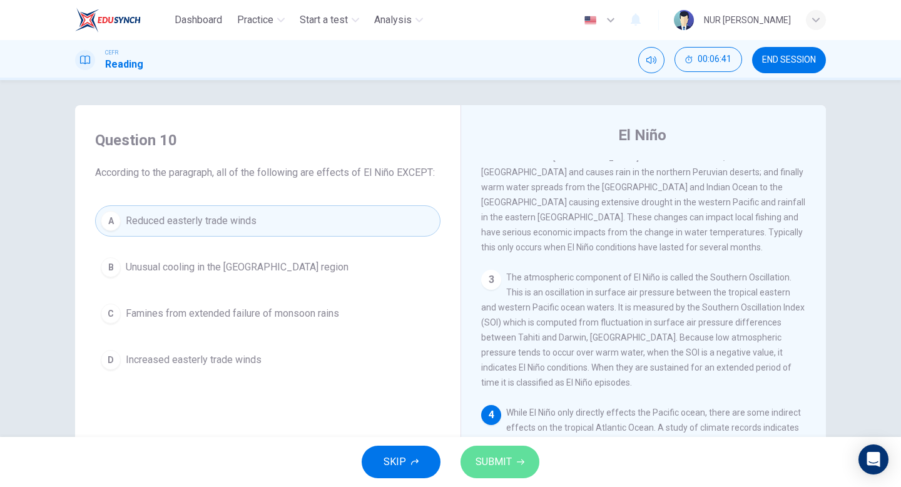
click at [490, 452] on button "SUBMIT" at bounding box center [500, 462] width 79 height 33
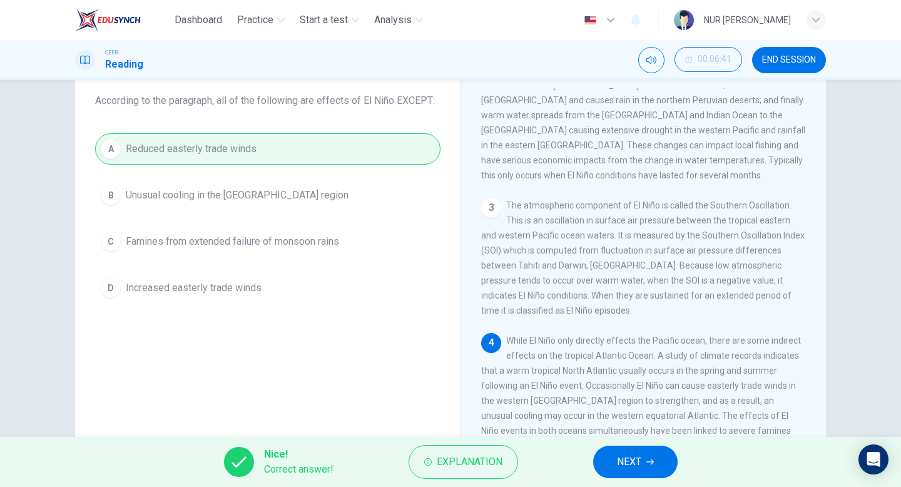
scroll to position [81, 0]
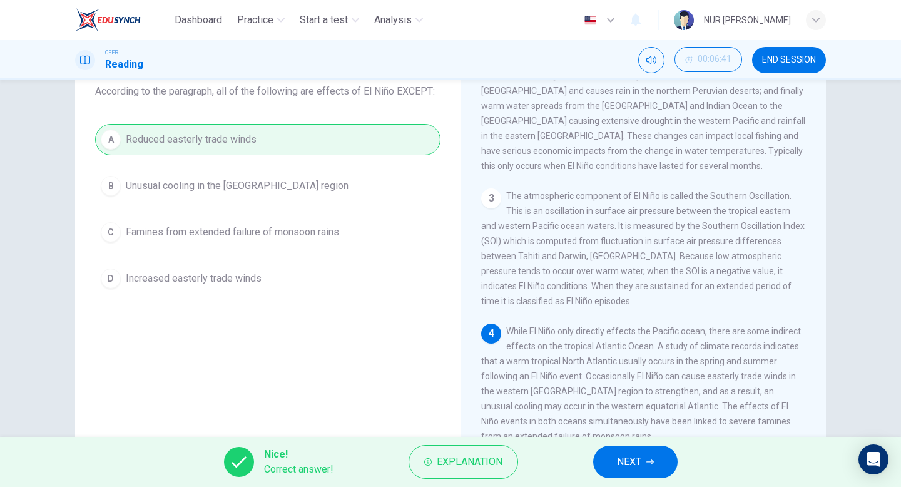
click at [662, 469] on button "NEXT" at bounding box center [635, 462] width 84 height 33
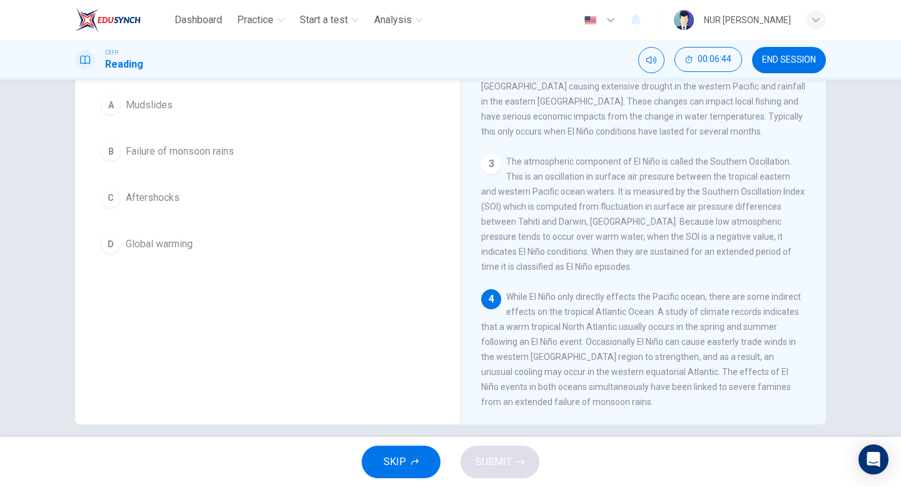
scroll to position [128, 0]
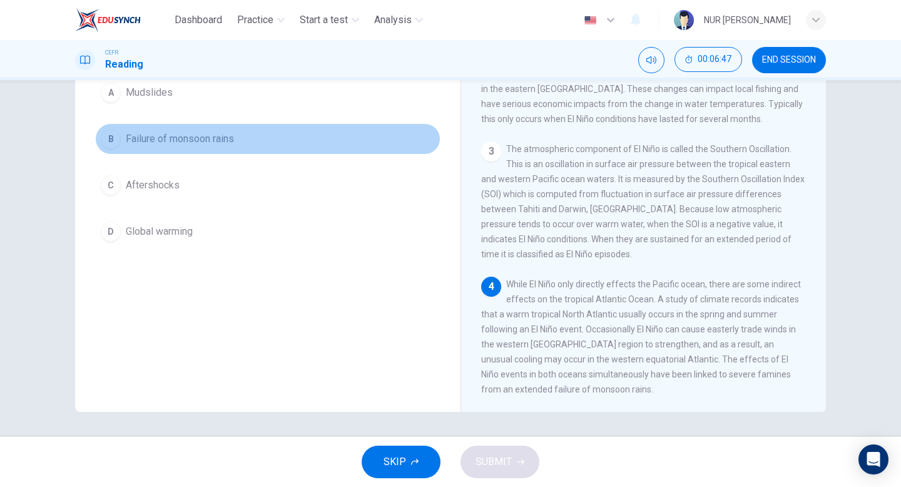
click at [240, 155] on button "B Failure of monsoon rains" at bounding box center [267, 138] width 345 height 31
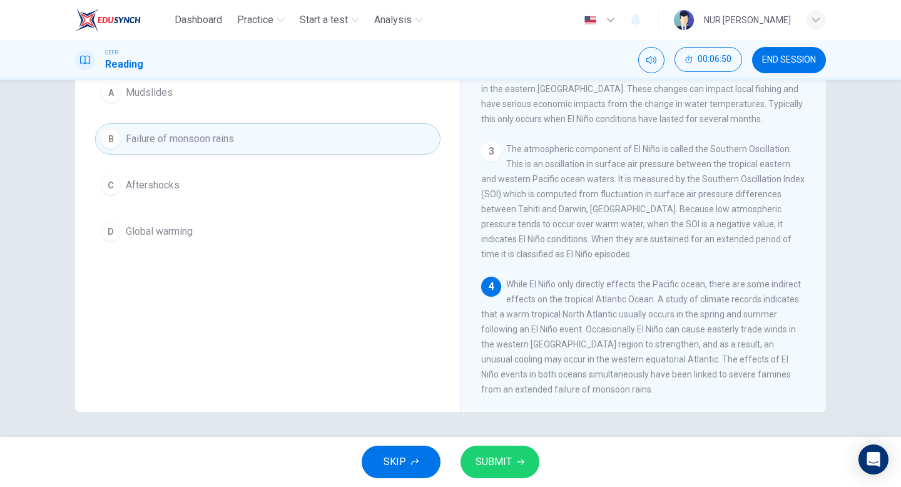
click at [499, 462] on span "SUBMIT" at bounding box center [494, 462] width 36 height 18
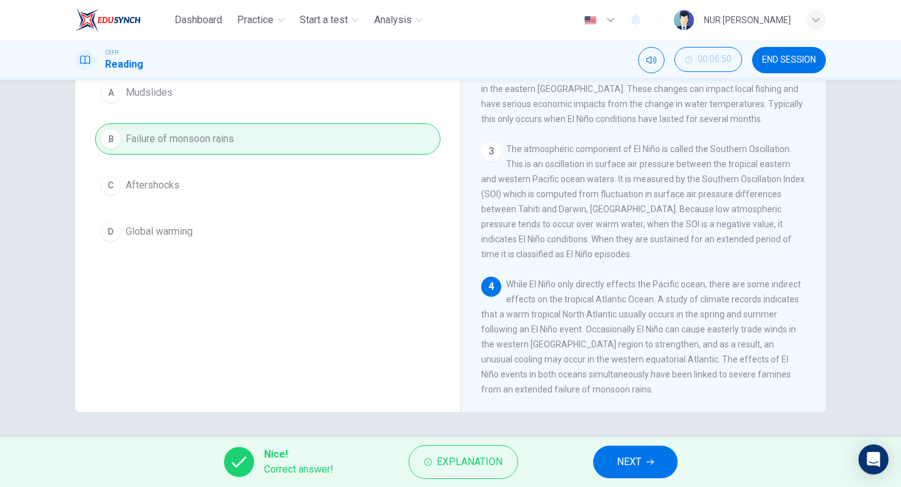
click at [645, 465] on button "NEXT" at bounding box center [635, 462] width 84 height 33
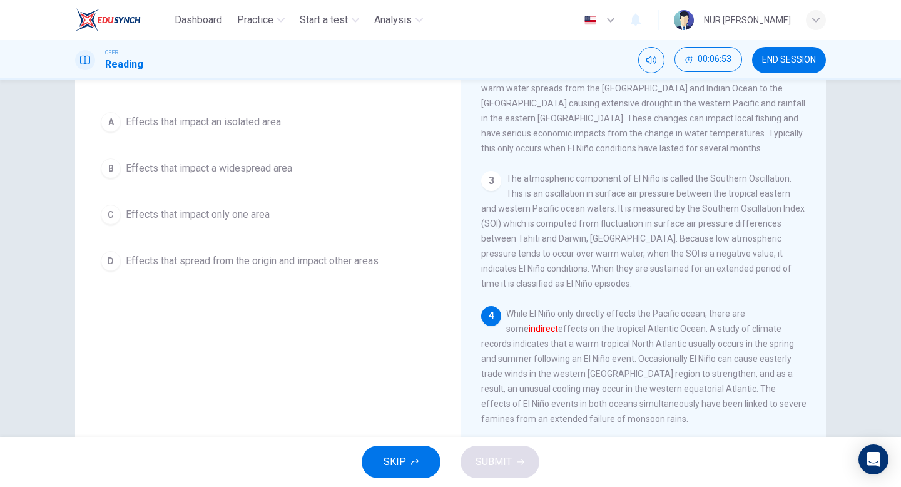
scroll to position [97, 0]
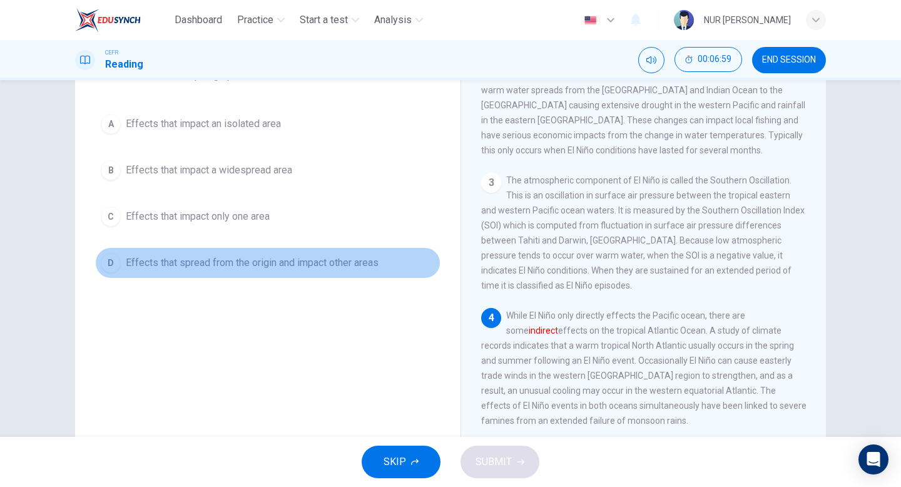
click at [335, 255] on span "Effects that spread from the origin and impact other areas" at bounding box center [252, 262] width 253 height 15
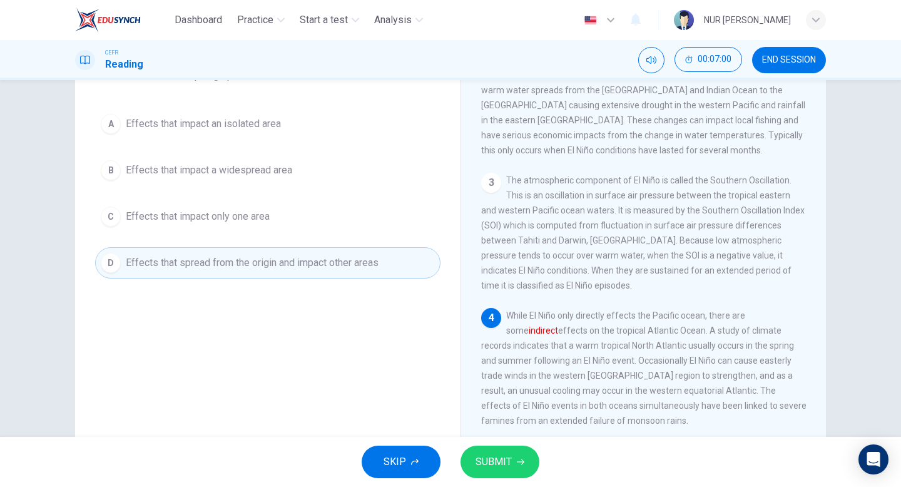
click at [493, 469] on span "SUBMIT" at bounding box center [494, 462] width 36 height 18
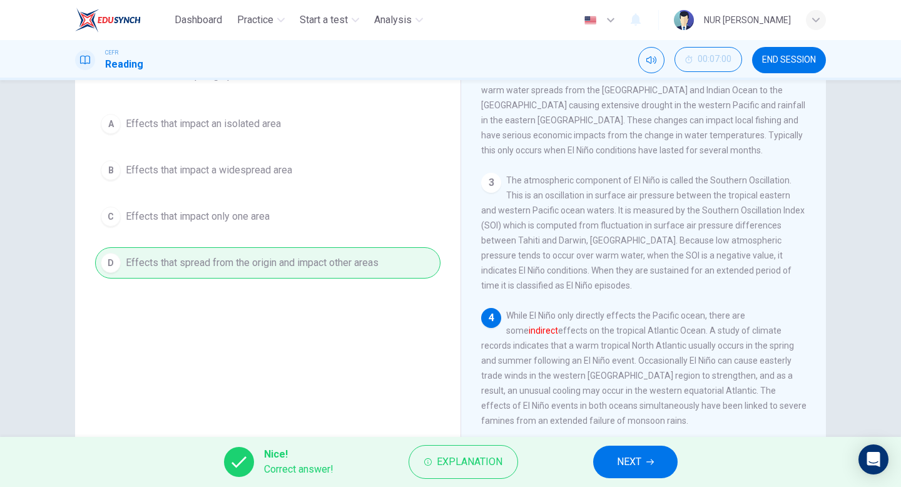
click at [616, 469] on button "NEXT" at bounding box center [635, 462] width 84 height 33
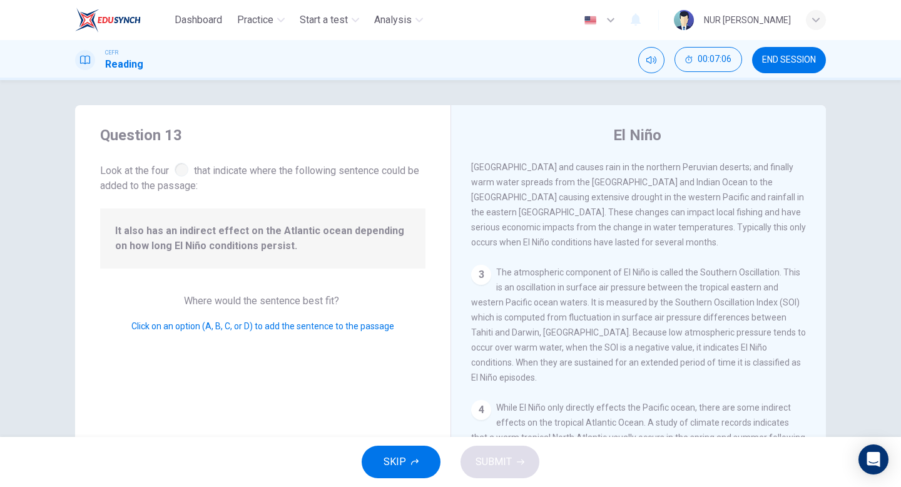
scroll to position [0, 0]
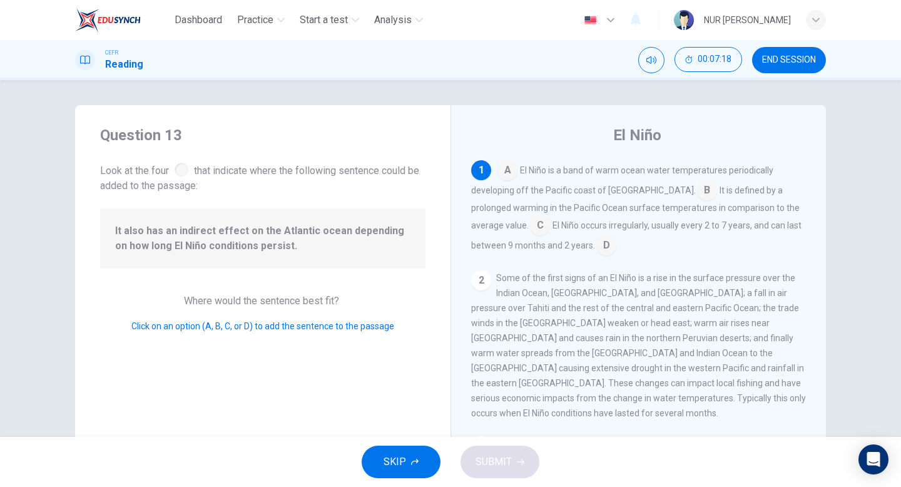
click at [596, 247] on input at bounding box center [606, 247] width 20 height 20
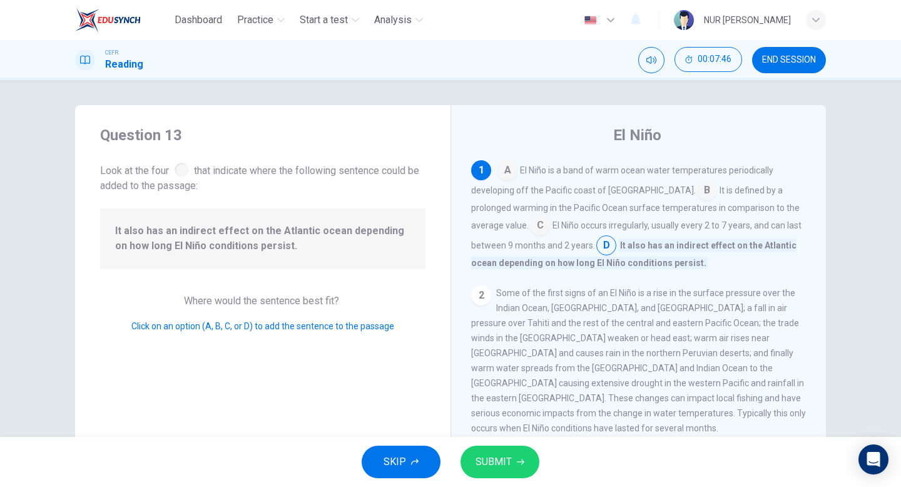
click at [530, 234] on input at bounding box center [540, 227] width 20 height 20
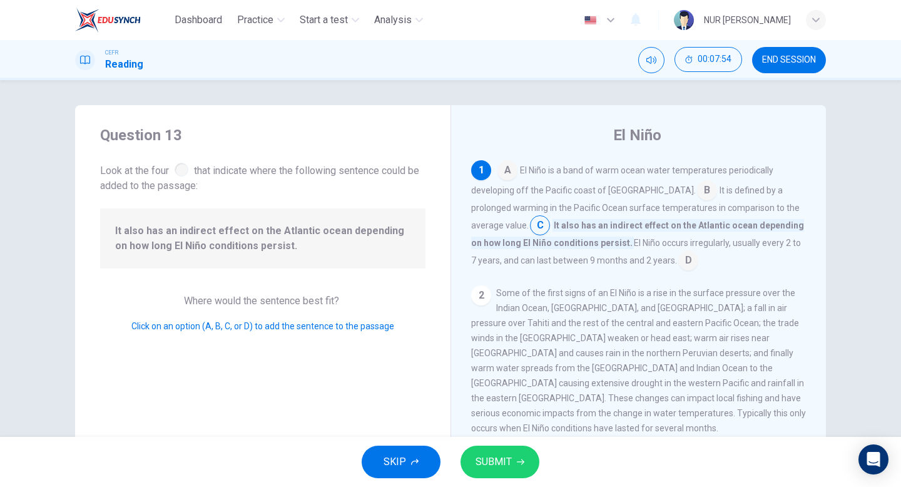
click at [508, 458] on span "SUBMIT" at bounding box center [494, 462] width 36 height 18
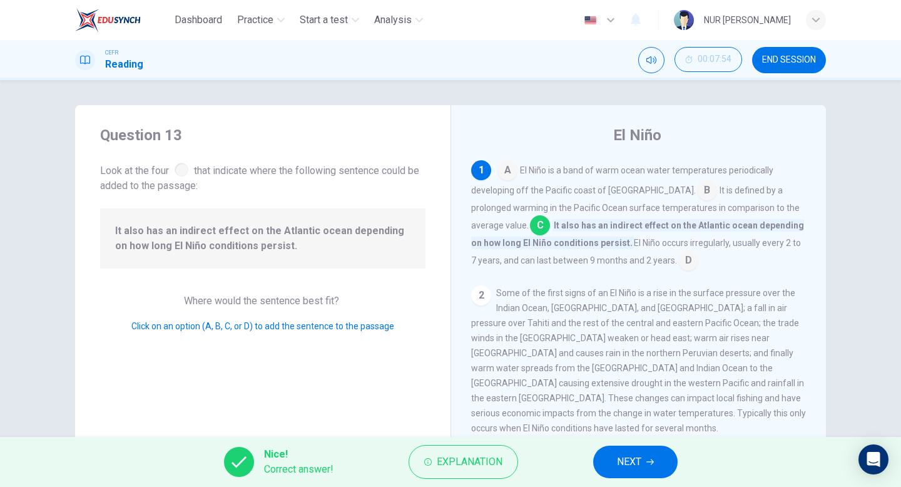
click at [626, 456] on span "NEXT" at bounding box center [629, 462] width 24 height 18
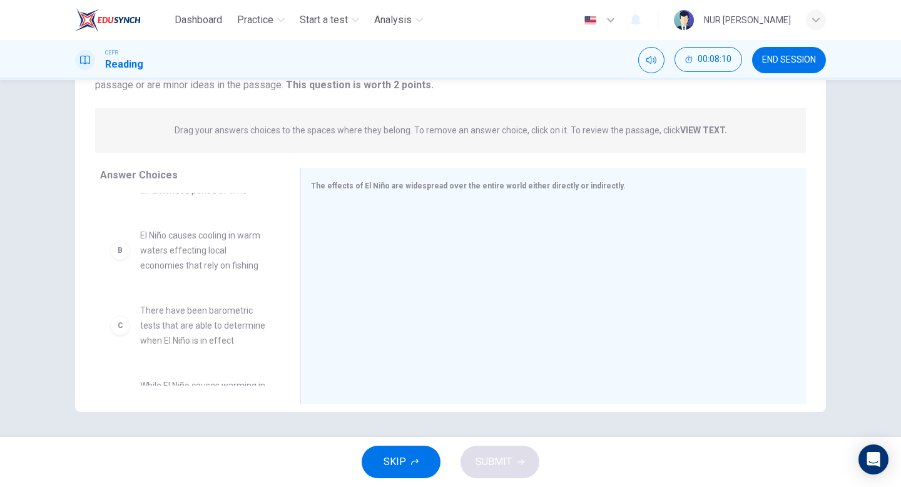
scroll to position [263, 0]
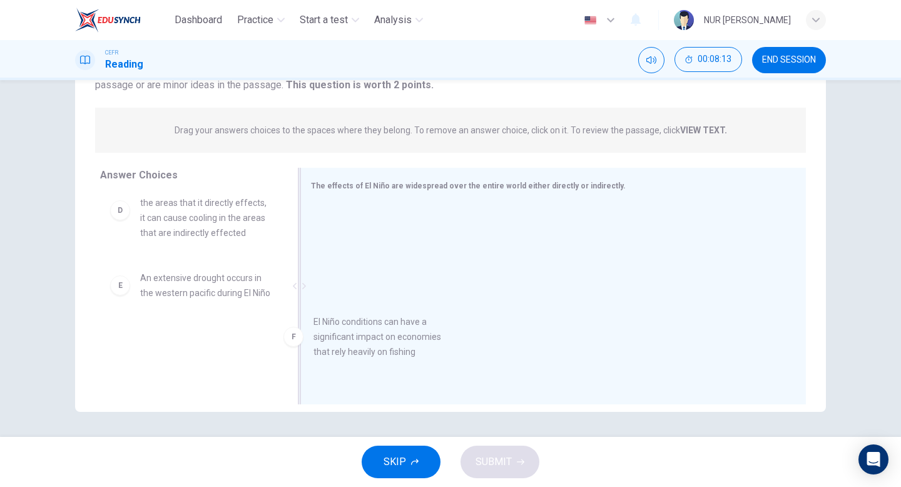
drag, startPoint x: 168, startPoint y: 349, endPoint x: 397, endPoint y: 311, distance: 232.2
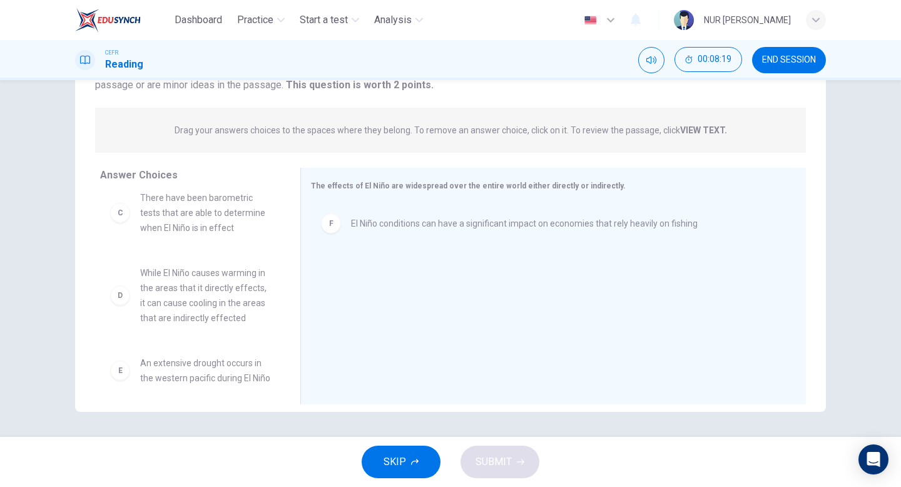
scroll to position [173, 0]
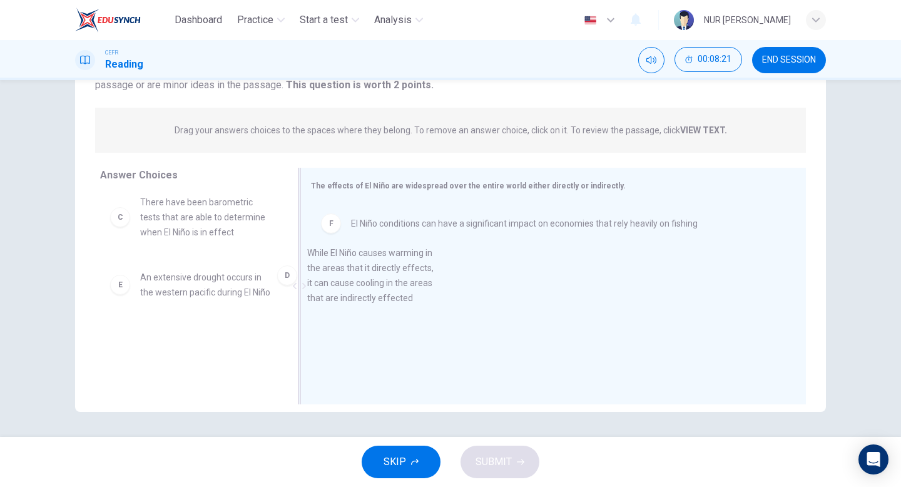
drag, startPoint x: 252, startPoint y: 297, endPoint x: 432, endPoint y: 271, distance: 182.1
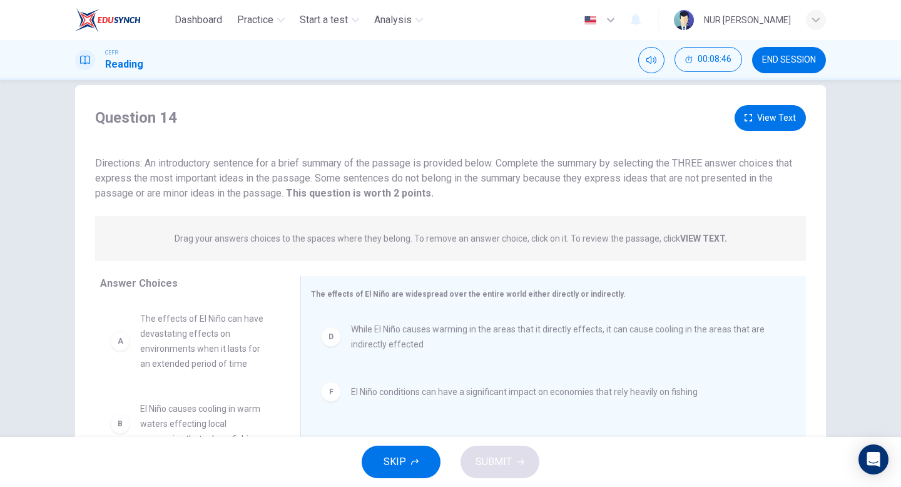
scroll to position [0, 0]
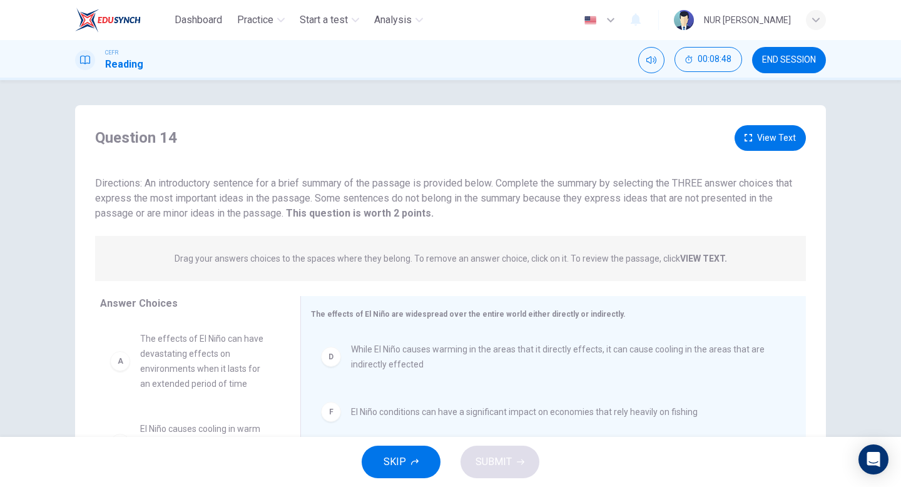
click at [790, 152] on div "Question 14 View Text Directions: An introductory sentence for a brief summary …" at bounding box center [450, 173] width 751 height 96
click at [790, 141] on button "View Text" at bounding box center [770, 138] width 71 height 26
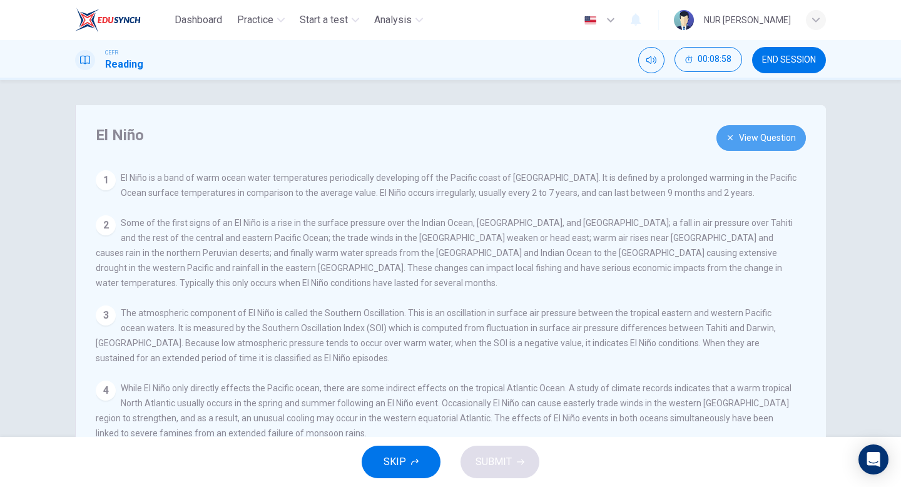
click at [727, 141] on icon "button" at bounding box center [731, 138] width 8 height 8
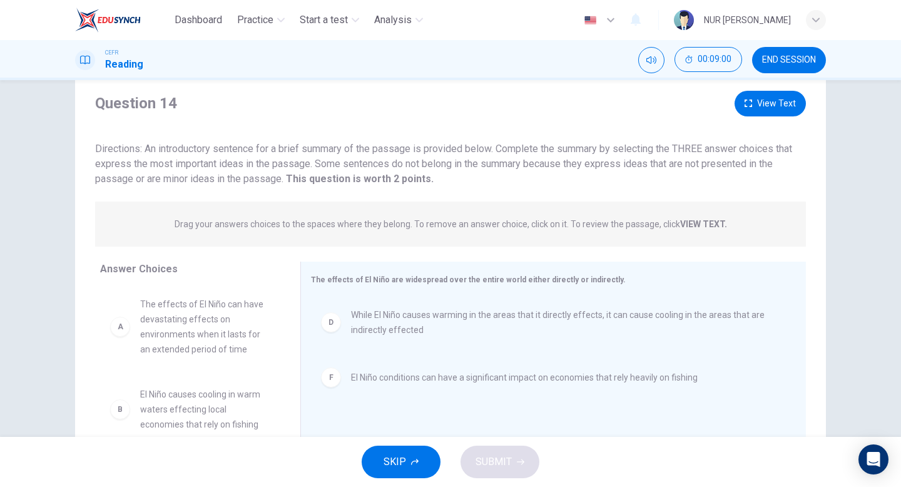
scroll to position [34, 0]
click at [784, 106] on button "View Text" at bounding box center [770, 104] width 71 height 26
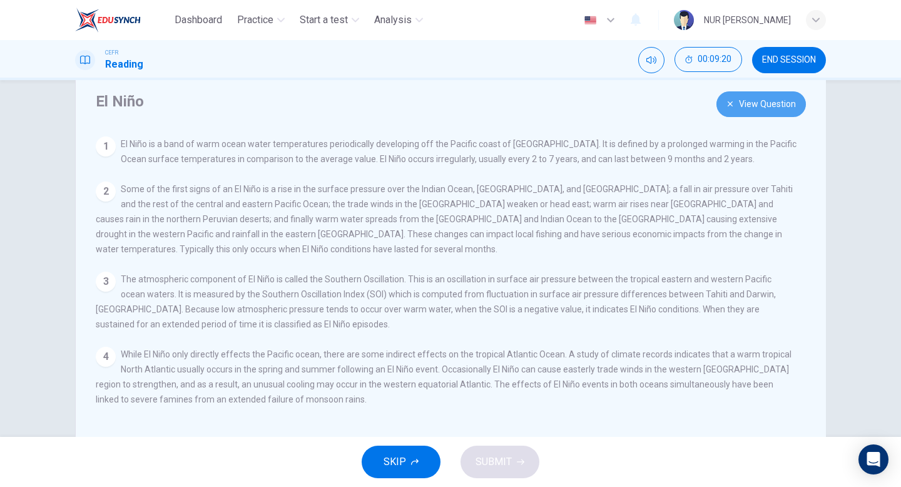
click at [755, 116] on button "View Question" at bounding box center [761, 104] width 89 height 26
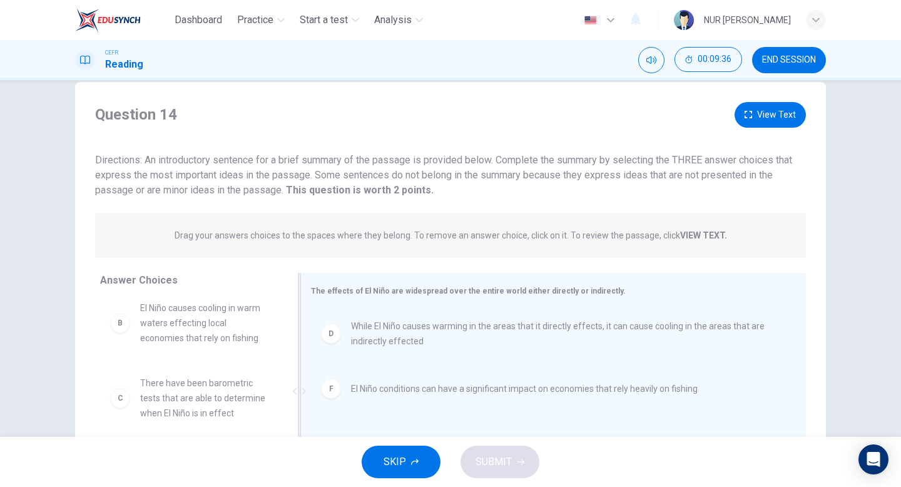
scroll to position [0, 0]
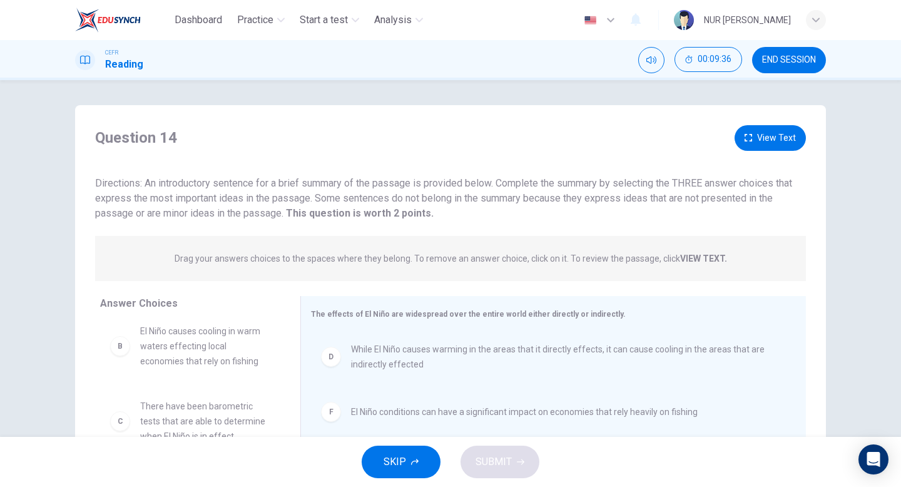
click at [776, 138] on button "View Text" at bounding box center [770, 138] width 71 height 26
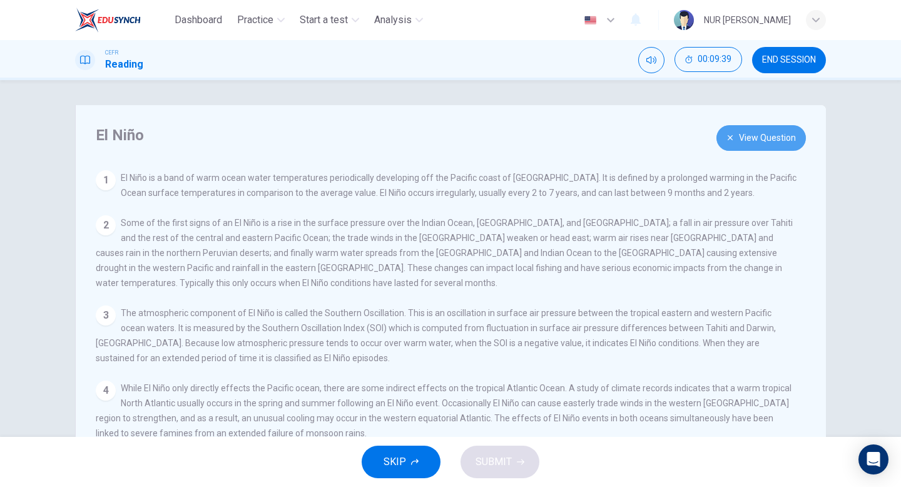
click at [748, 139] on button "View Question" at bounding box center [761, 138] width 89 height 26
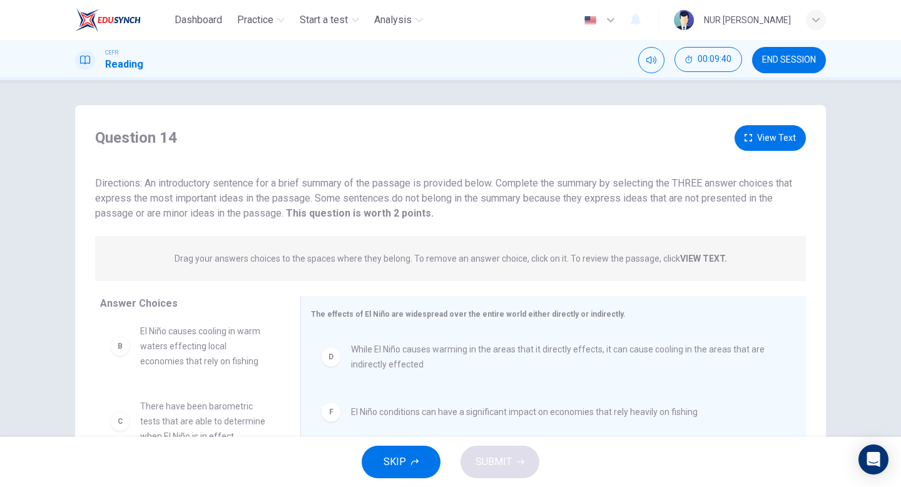
scroll to position [128, 0]
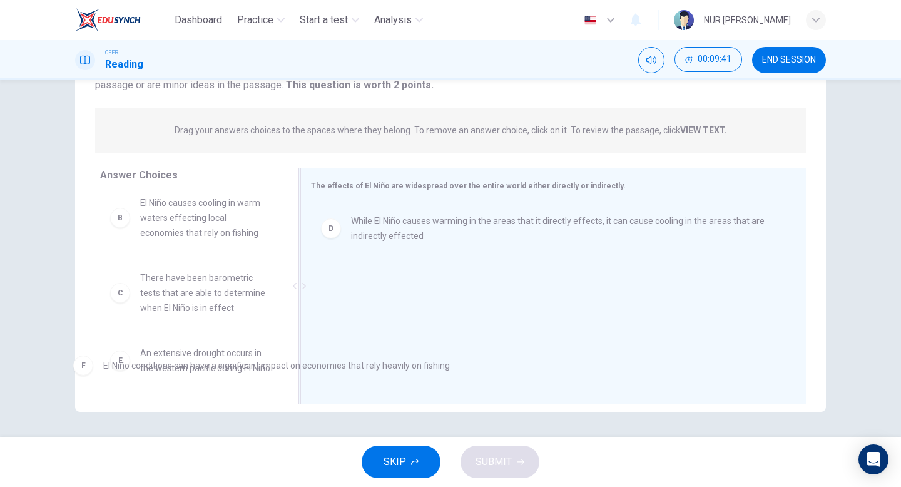
drag, startPoint x: 418, startPoint y: 290, endPoint x: 165, endPoint y: 369, distance: 264.9
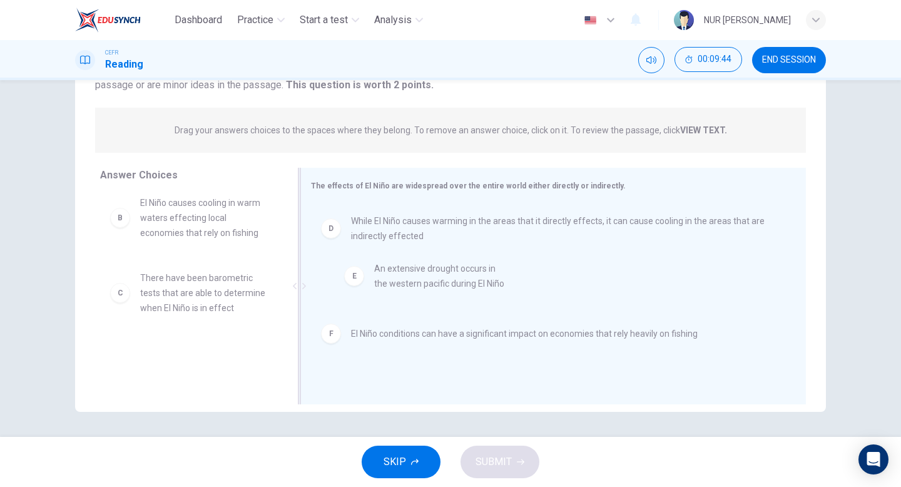
drag, startPoint x: 191, startPoint y: 350, endPoint x: 427, endPoint y: 265, distance: 251.2
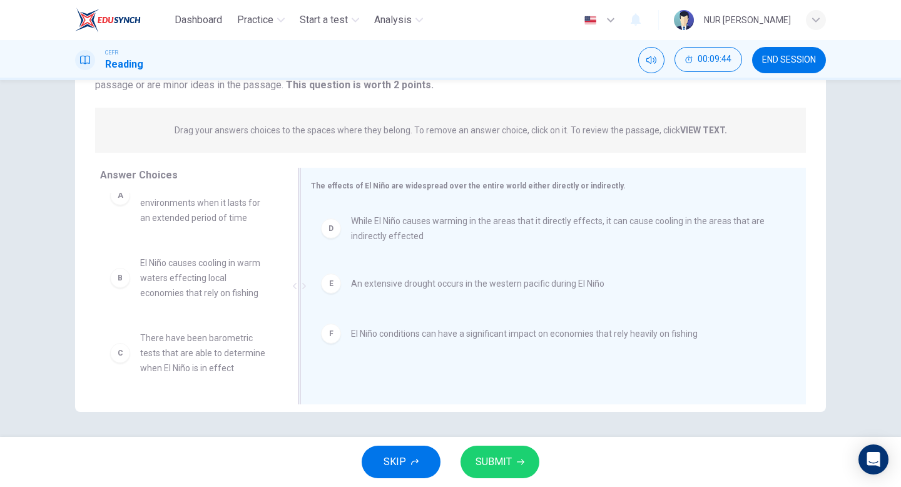
scroll to position [38, 0]
drag, startPoint x: 337, startPoint y: 337, endPoint x: 200, endPoint y: 336, distance: 136.4
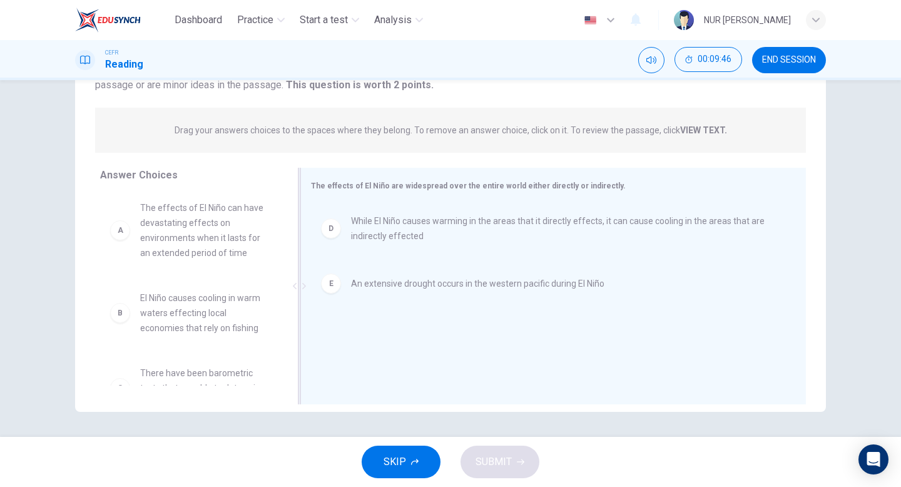
scroll to position [0, 0]
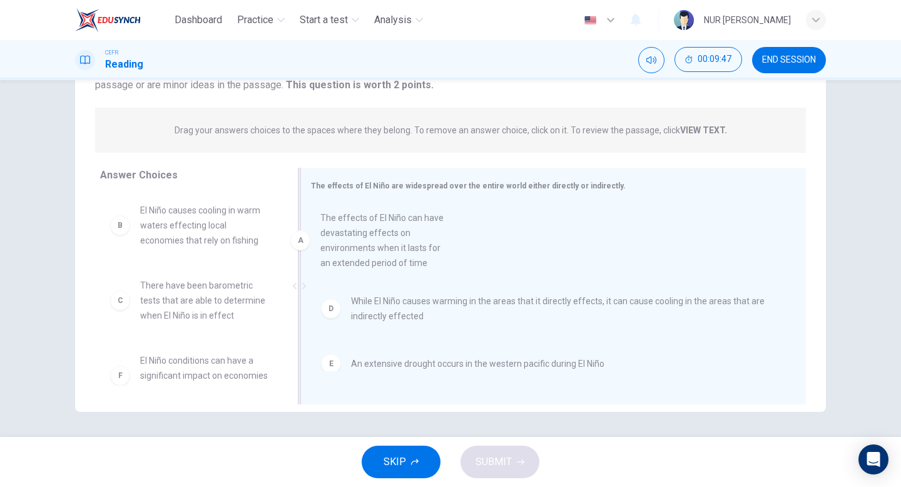
drag, startPoint x: 212, startPoint y: 233, endPoint x: 398, endPoint y: 230, distance: 186.5
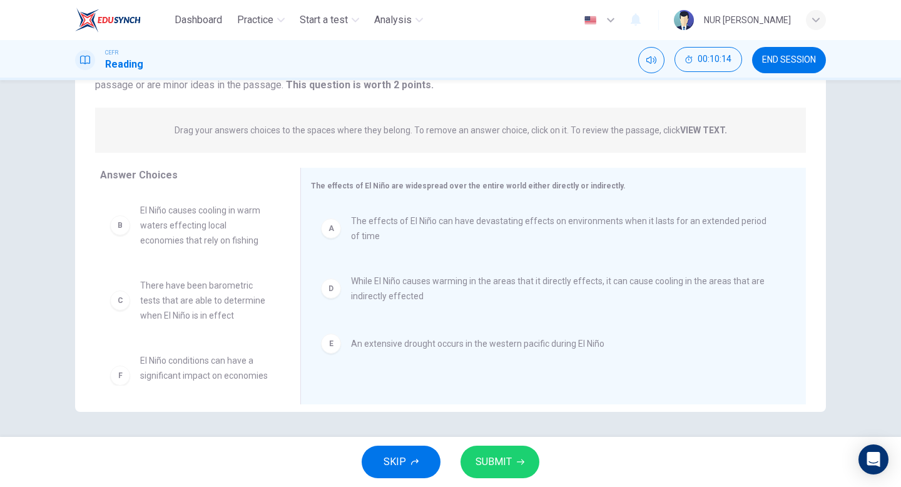
click at [518, 461] on icon "button" at bounding box center [521, 462] width 8 height 6
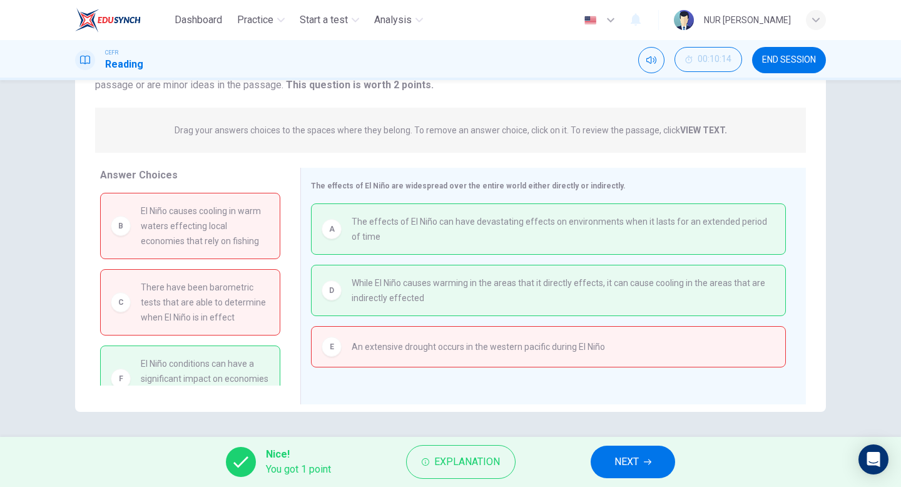
scroll to position [26, 0]
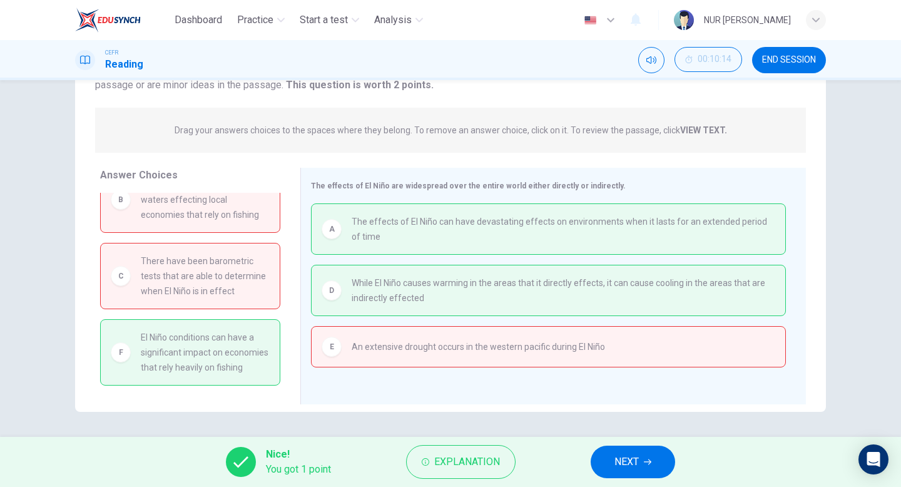
click at [623, 460] on span "NEXT" at bounding box center [627, 462] width 24 height 18
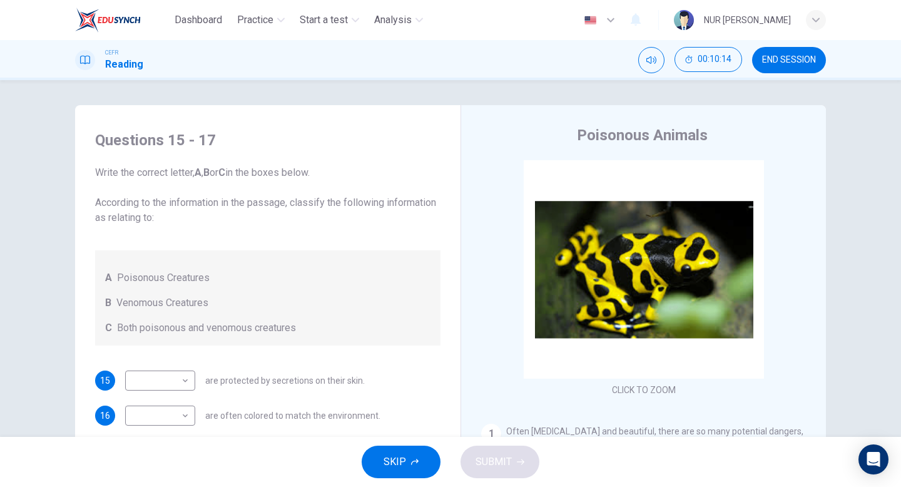
click at [779, 62] on span "END SESSION" at bounding box center [789, 60] width 54 height 10
